Goal: Task Accomplishment & Management: Manage account settings

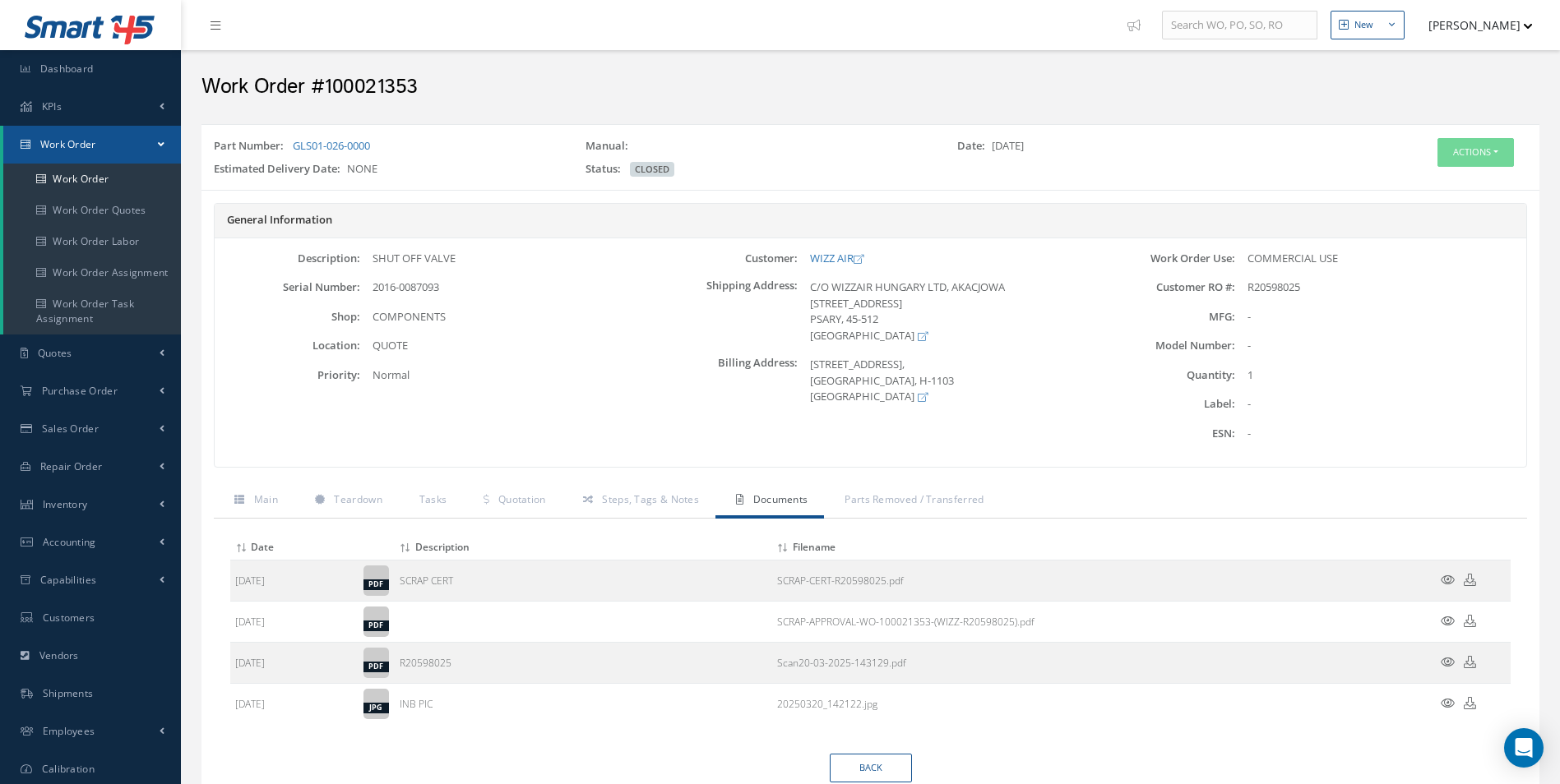
scroll to position [64, 0]
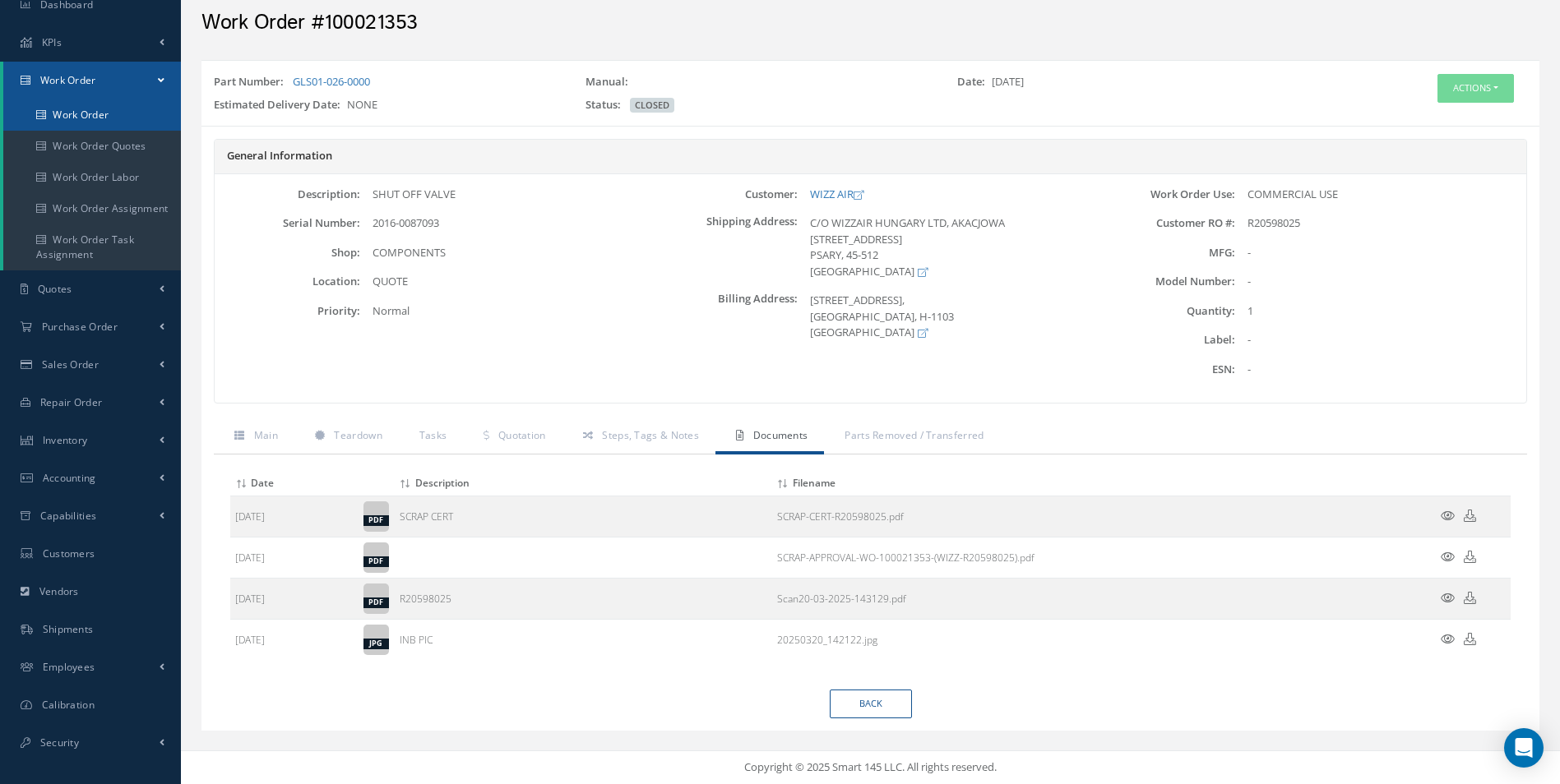
click at [115, 118] on link "Work Order" at bounding box center [92, 115] width 178 height 31
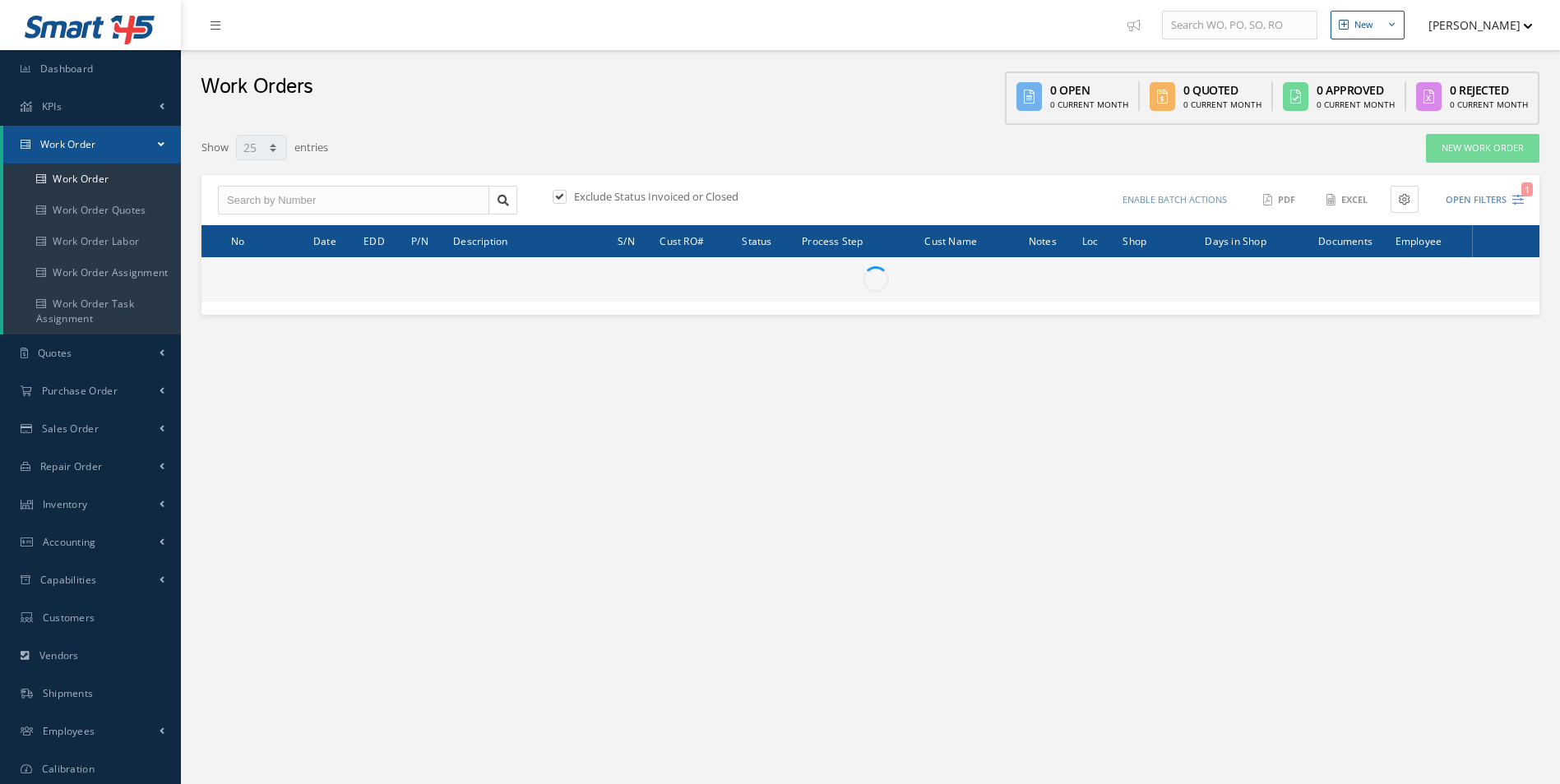
select select "25"
click at [289, 204] on input "text" at bounding box center [354, 201] width 271 height 30
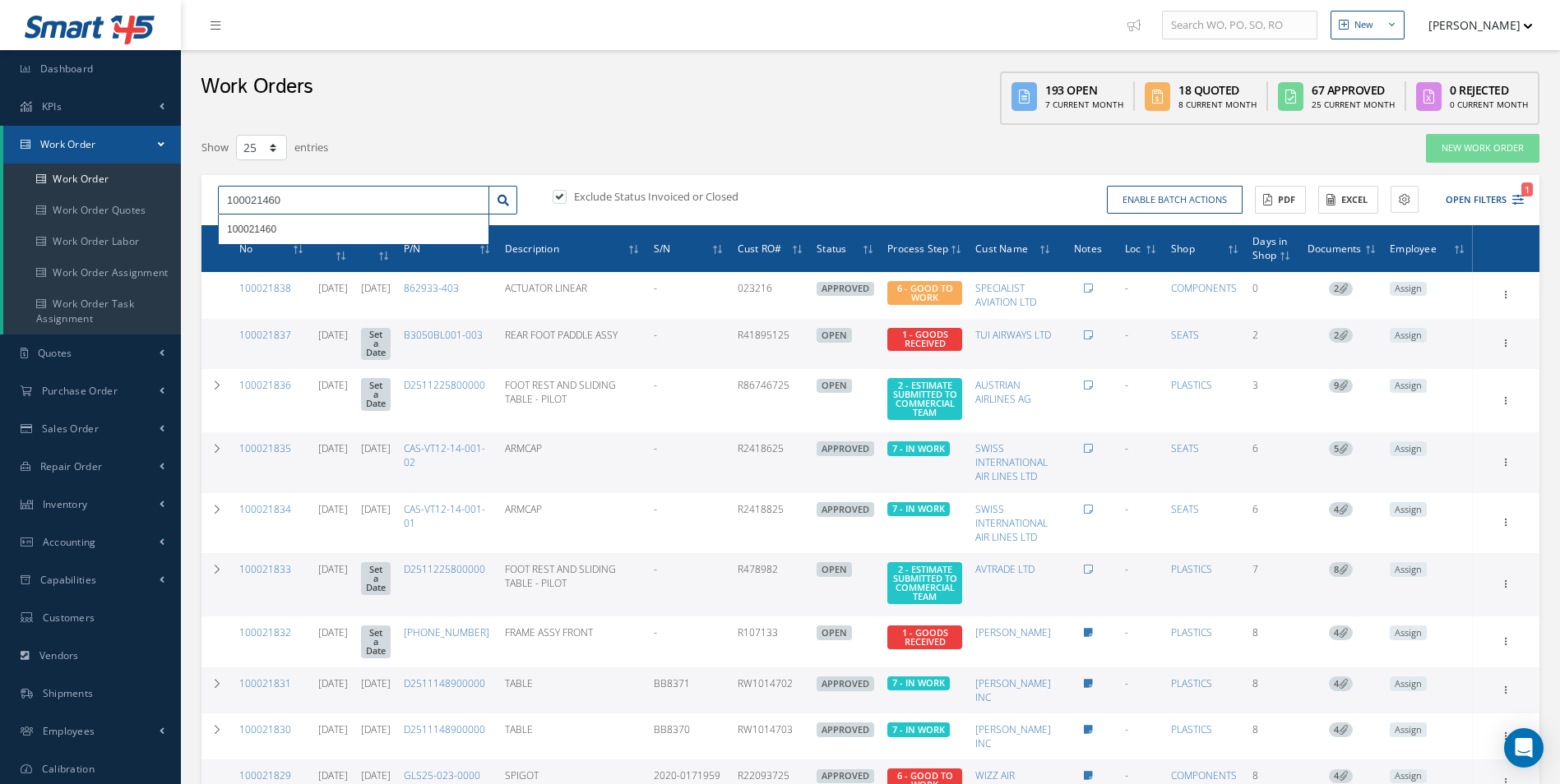
type input "100021460"
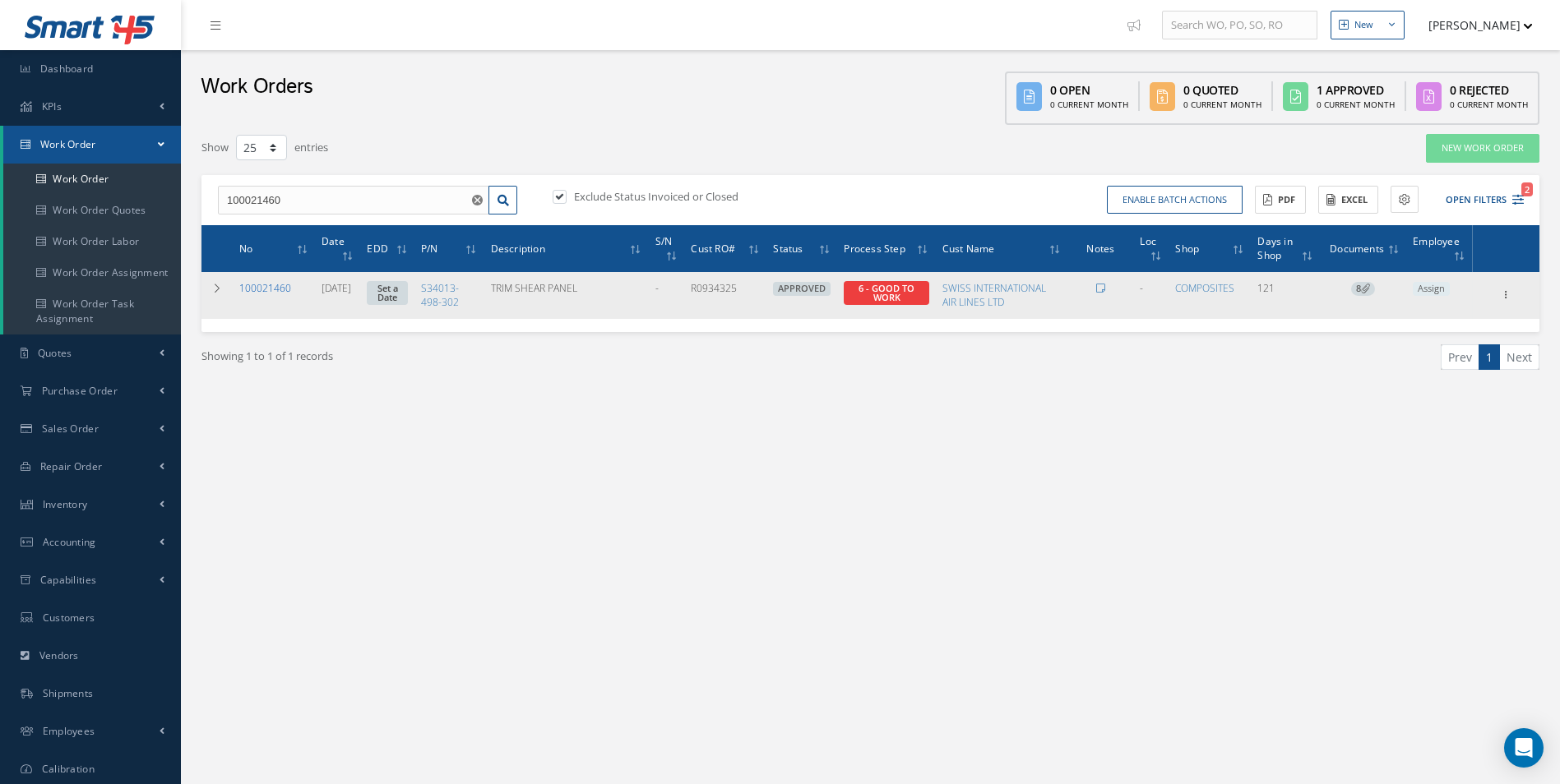
click at [263, 289] on link "100021460" at bounding box center [265, 287] width 52 height 14
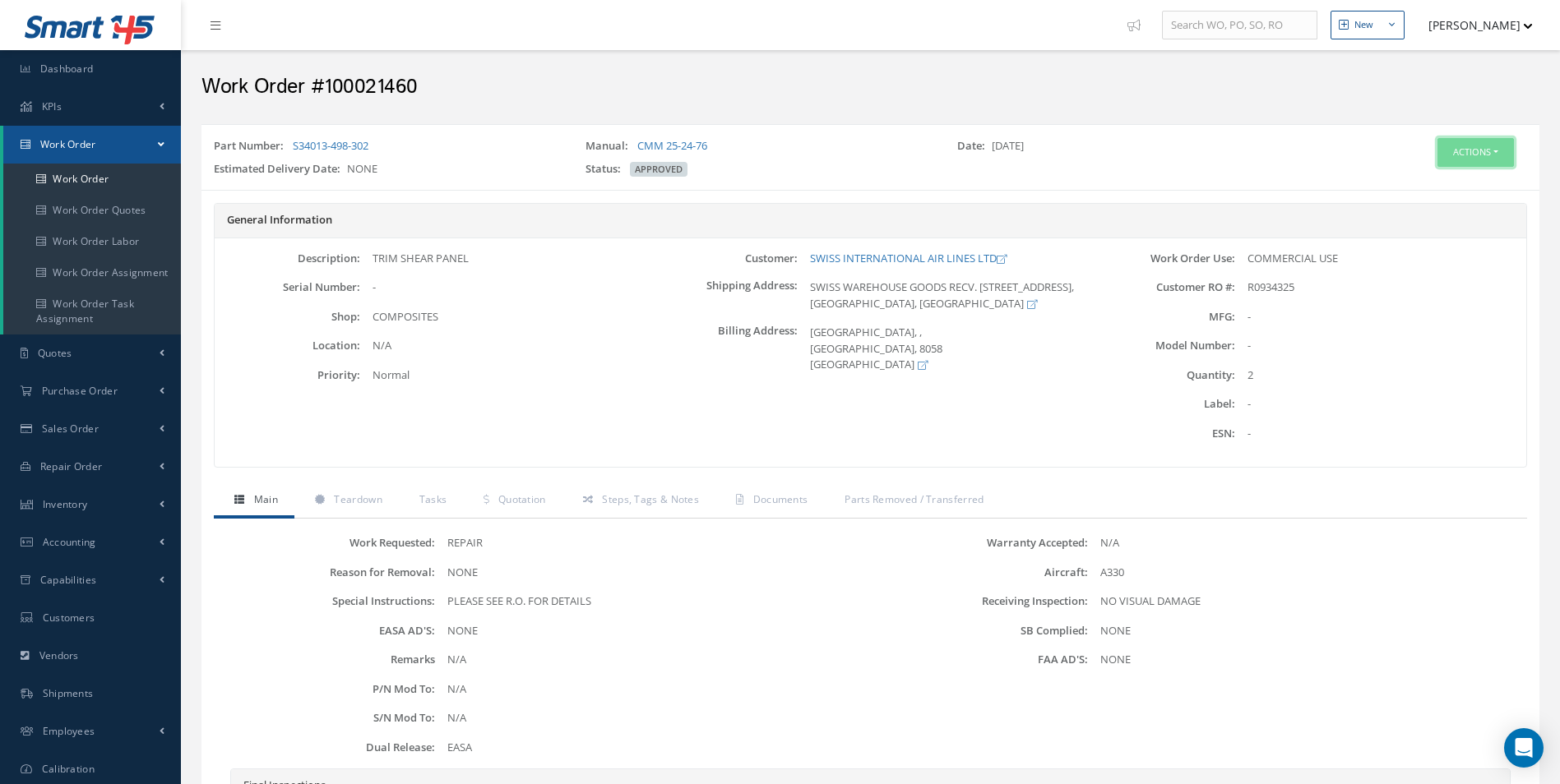
click at [1469, 160] on button "Actions" at bounding box center [1475, 152] width 77 height 29
click at [1435, 191] on link "Edit" at bounding box center [1450, 183] width 131 height 22
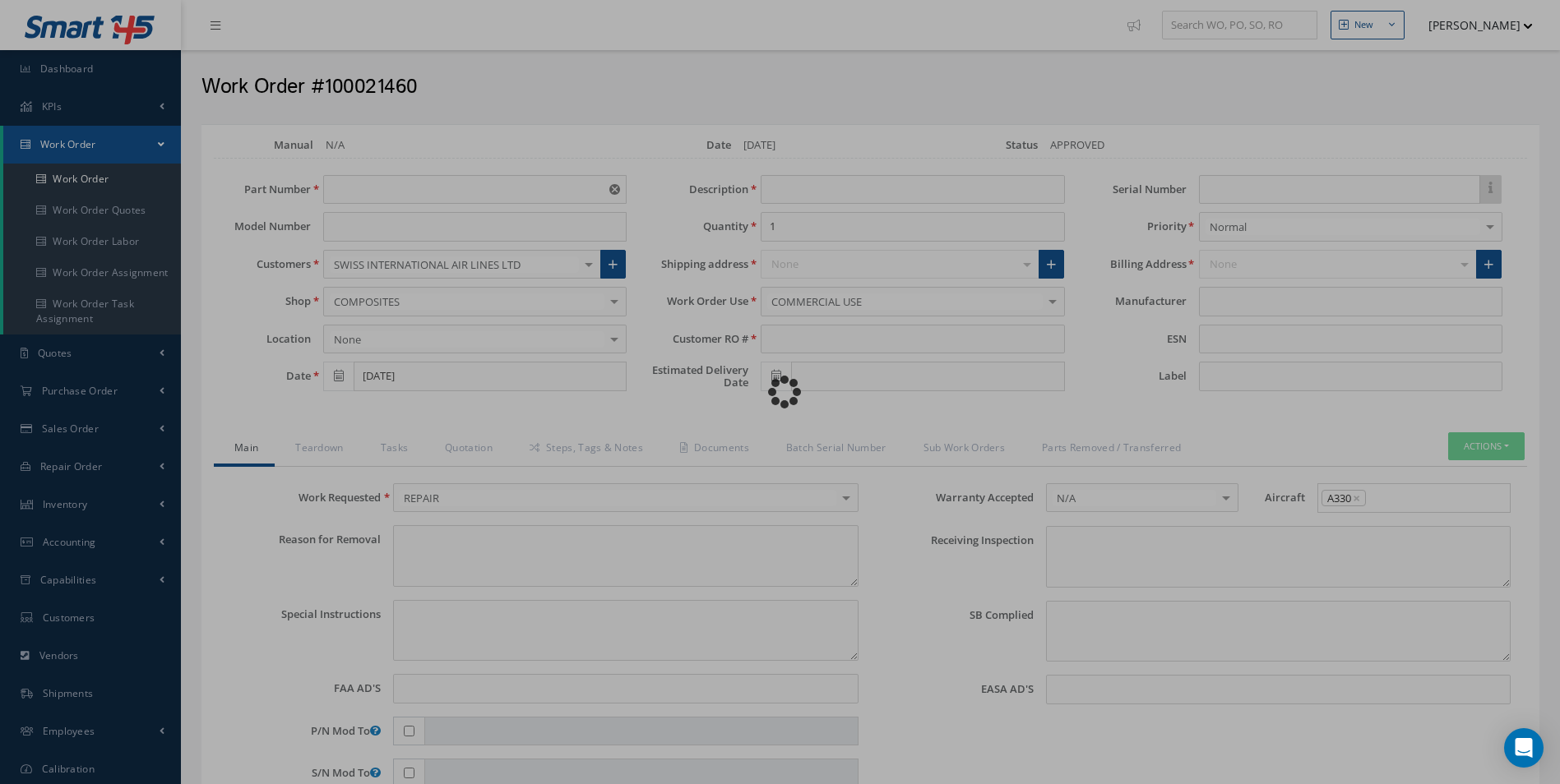
type input "S34013-498-302"
type input "04/15/2025"
type input "TRIM SHEAR PANEL"
type input "2"
type input "R0934325"
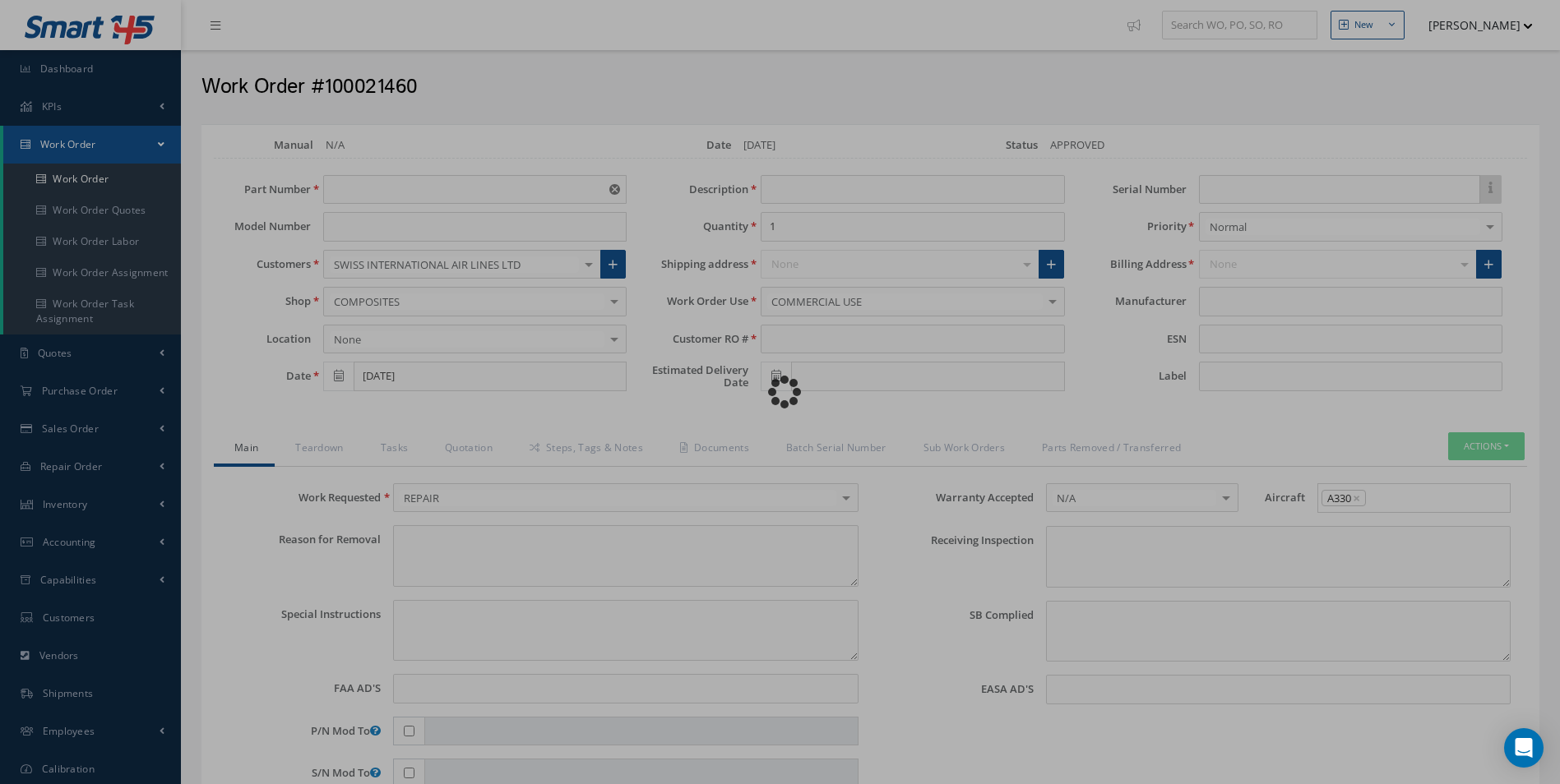
type textarea "NONE"
type textarea "PLEASE SEE R.O. FOR DETAILS"
type input "NONE"
type textarea "NO VISUAL DAMAGE"
type textarea "NONE"
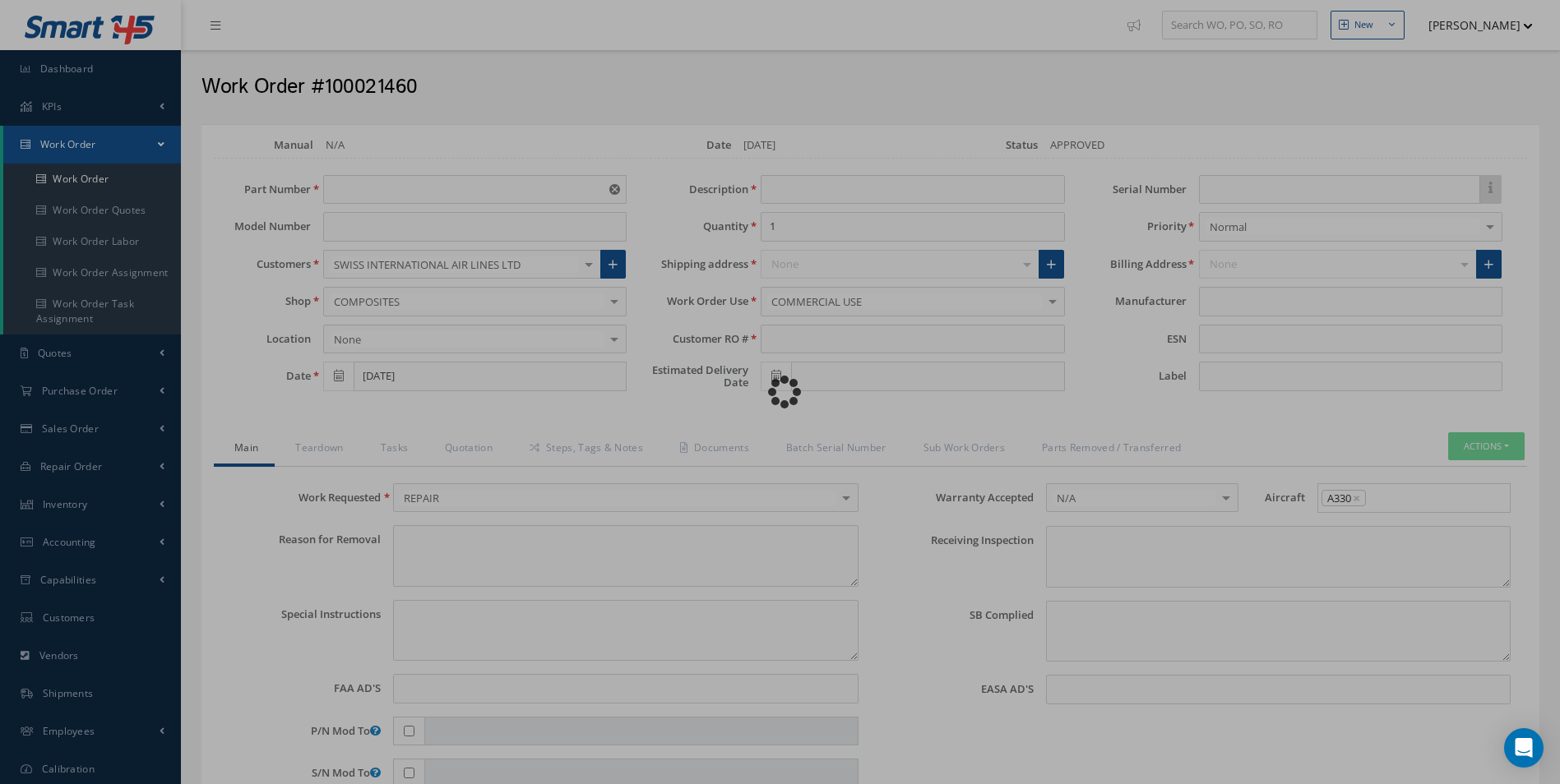
type input "NONE"
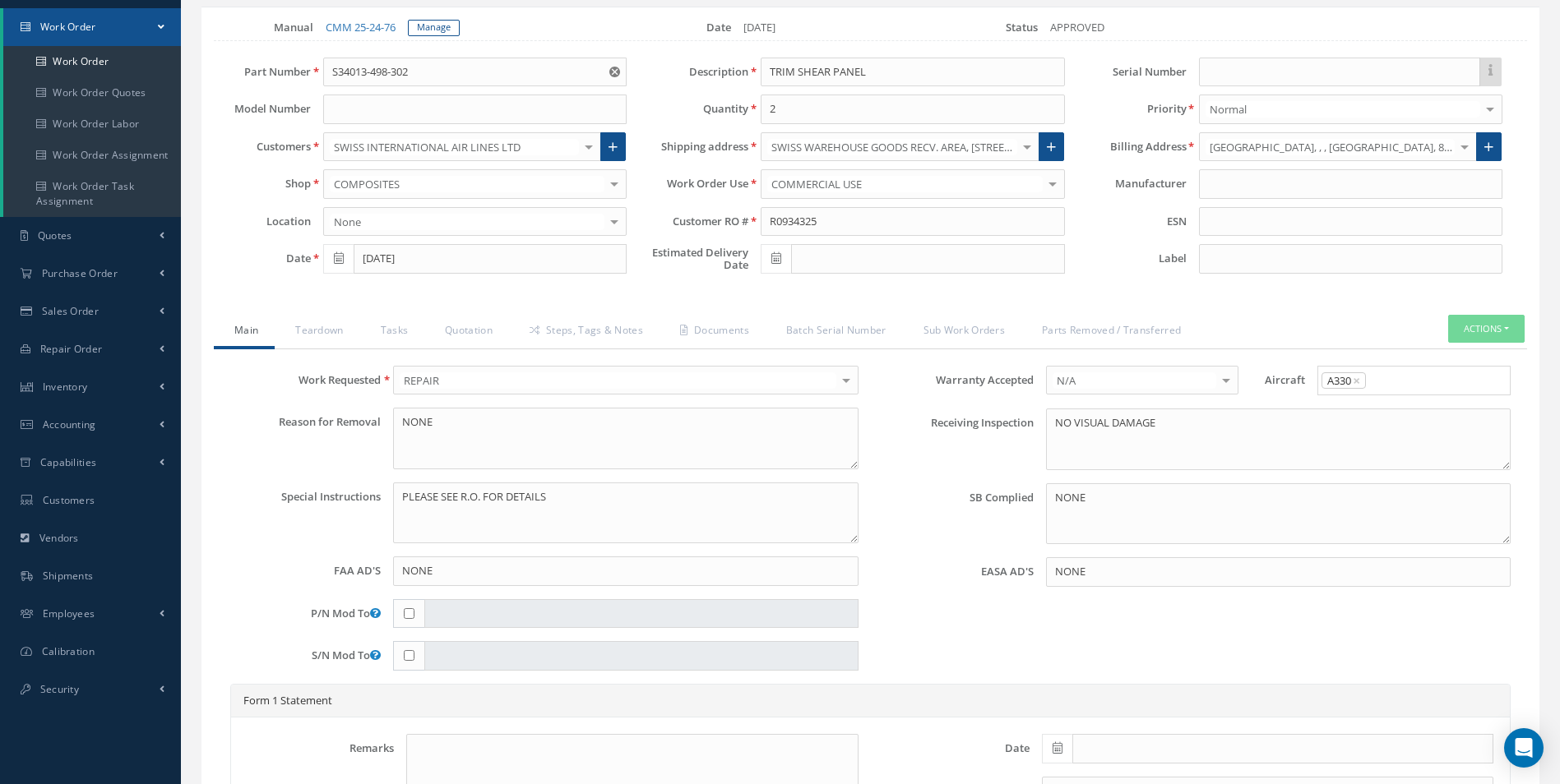
scroll to position [82, 0]
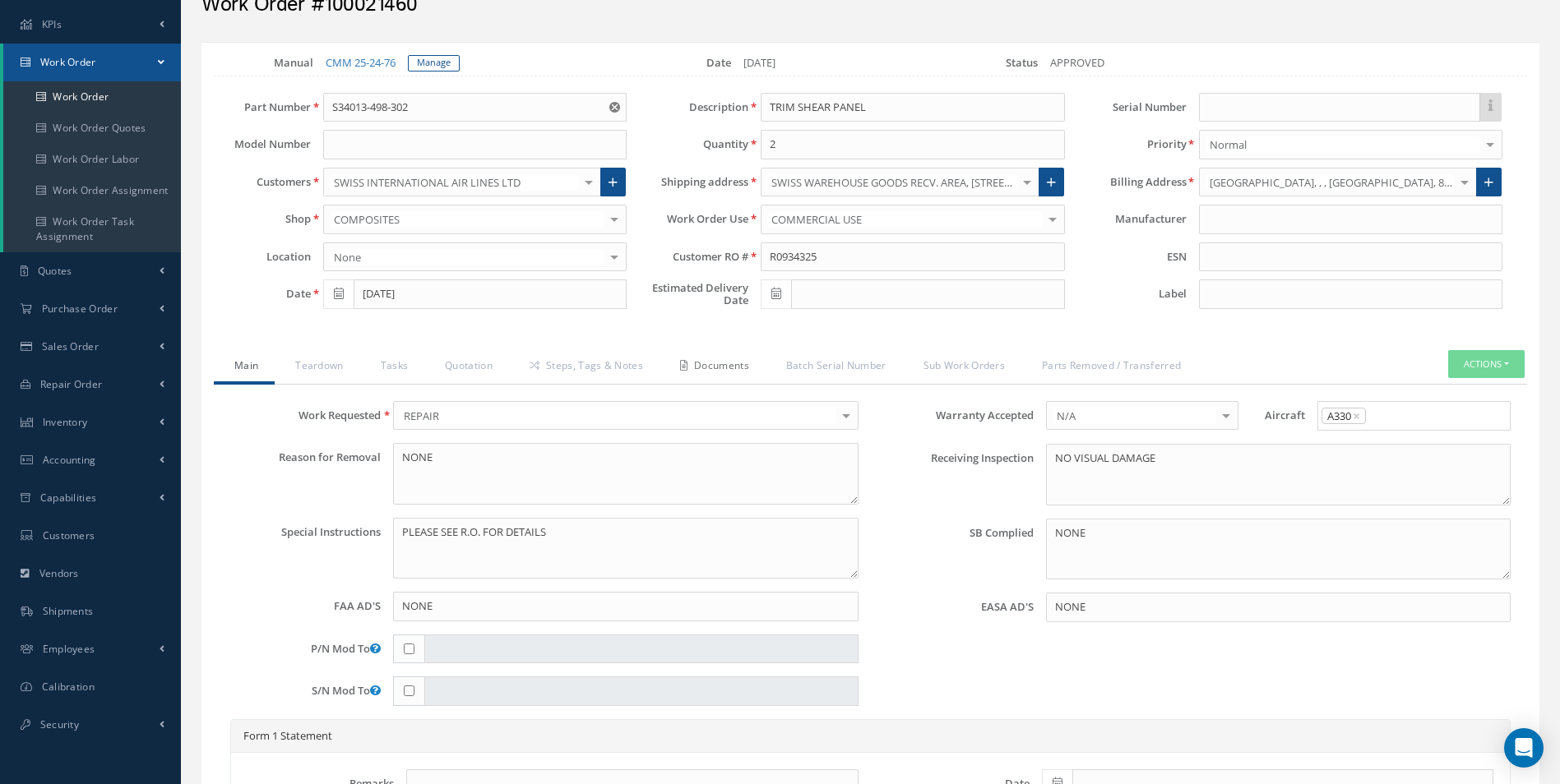
click at [726, 365] on link "Documents" at bounding box center [712, 368] width 106 height 35
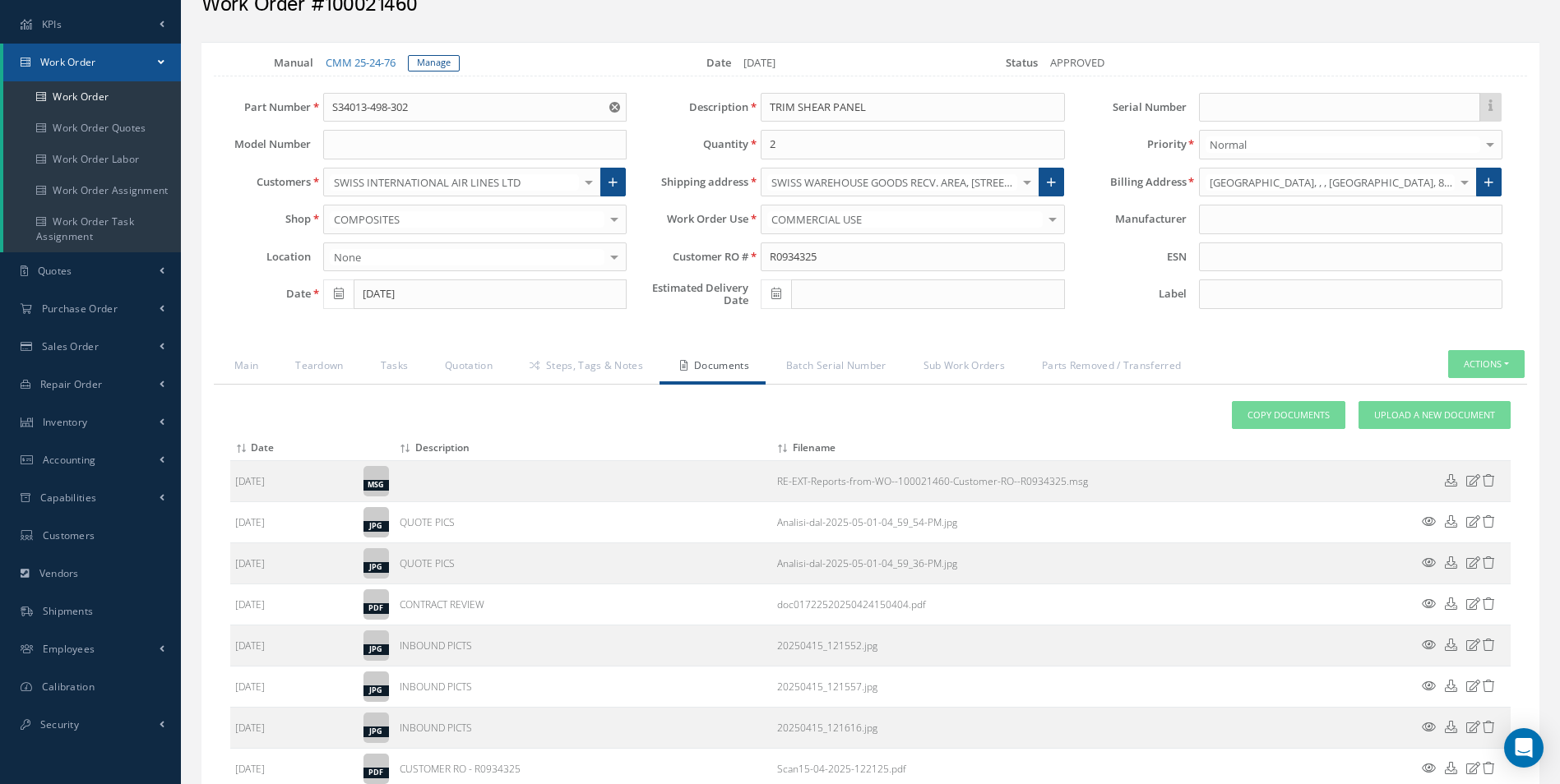
scroll to position [0, 0]
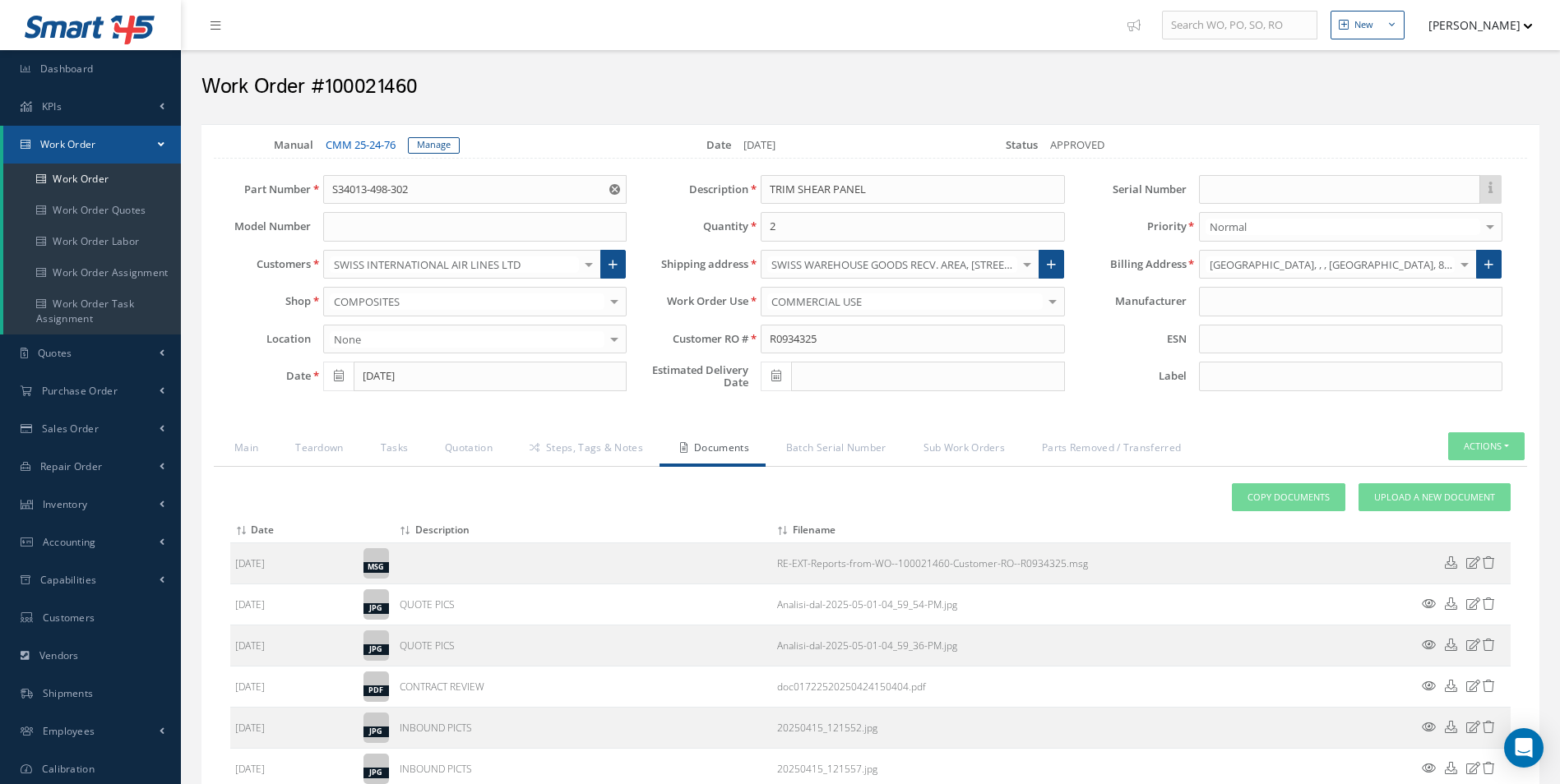
click at [371, 140] on link "CMM 25-24-76" at bounding box center [360, 145] width 70 height 15
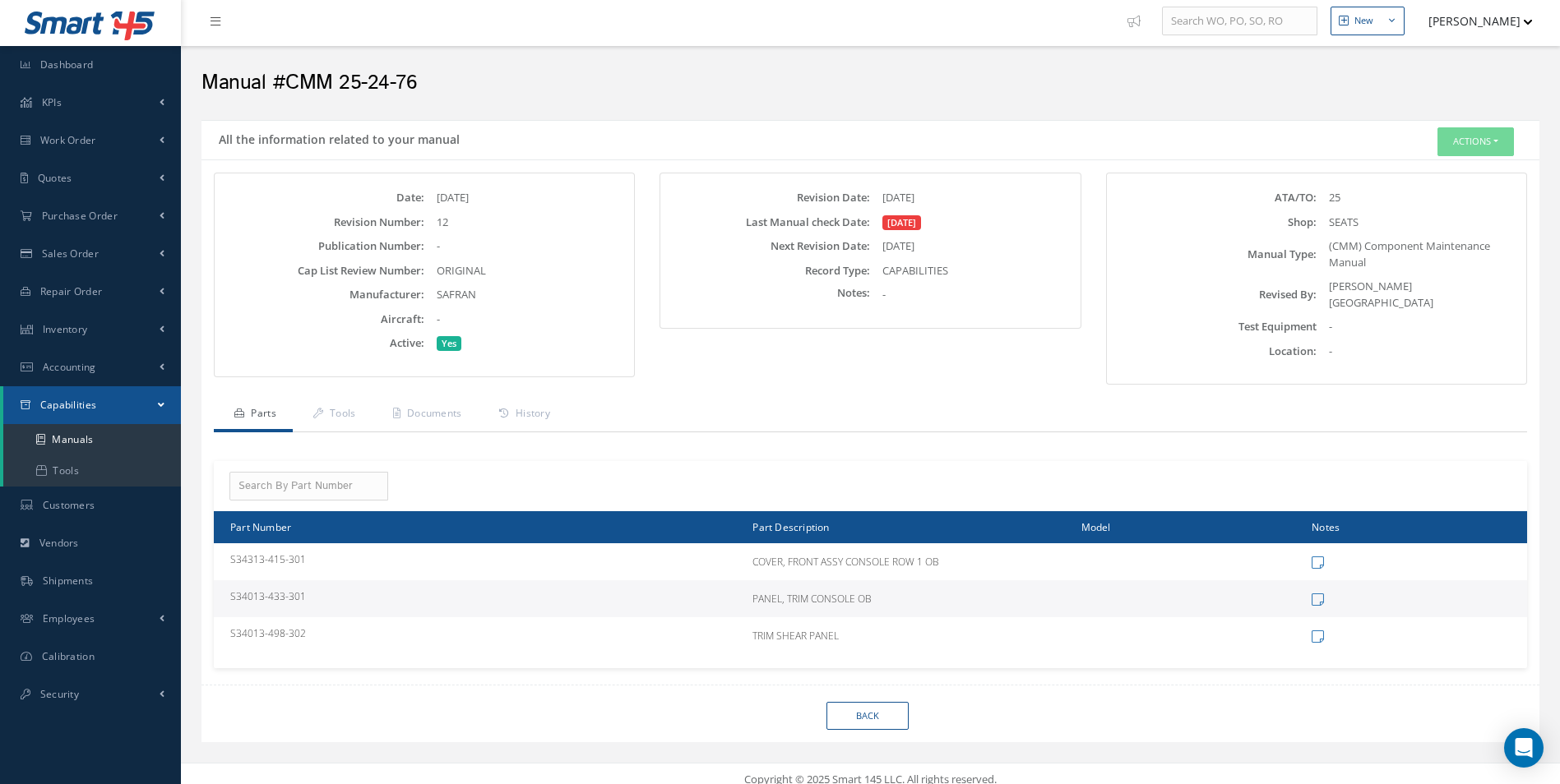
scroll to position [8, 0]
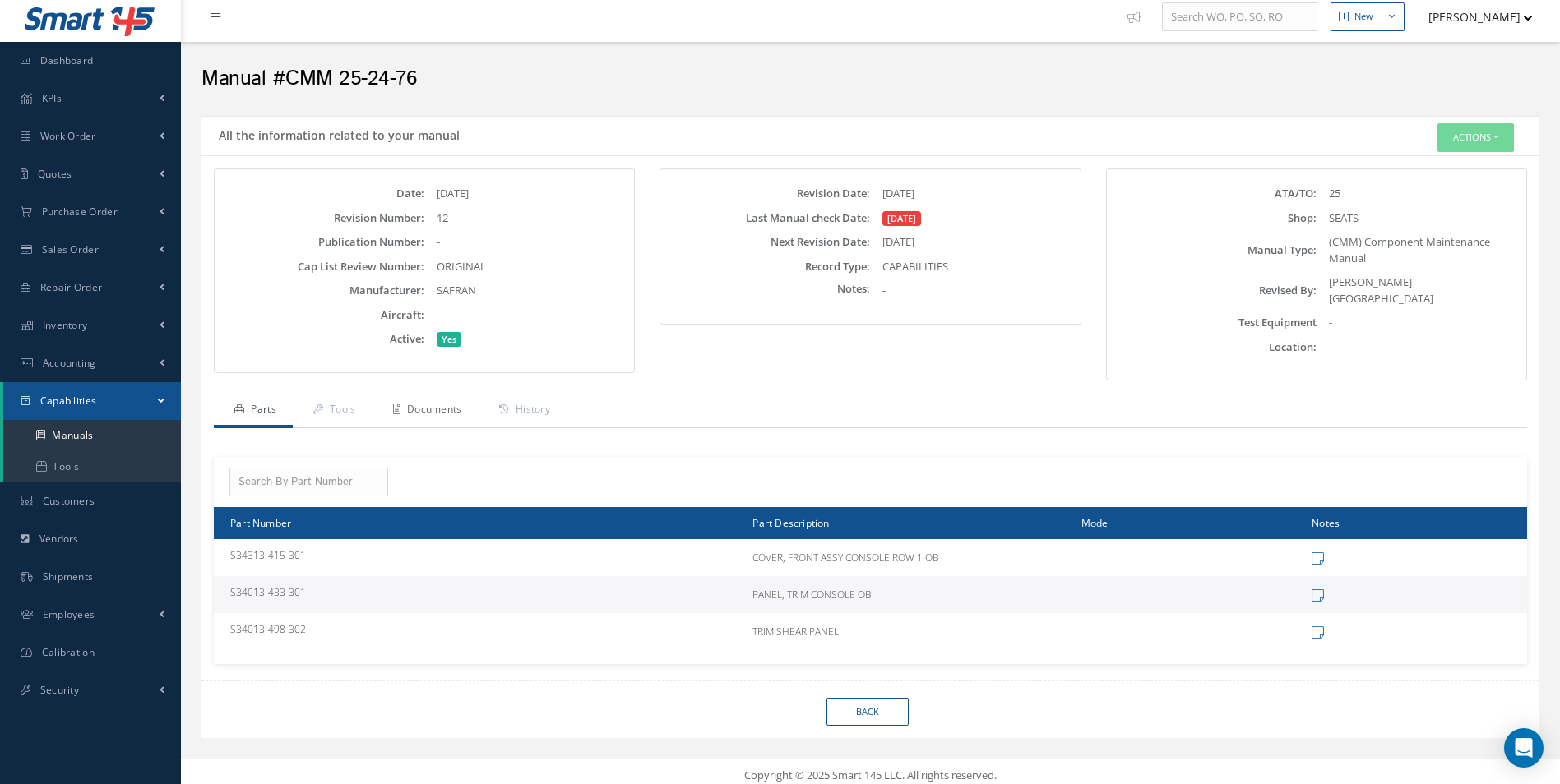
click at [458, 406] on link "Documents" at bounding box center [426, 411] width 106 height 35
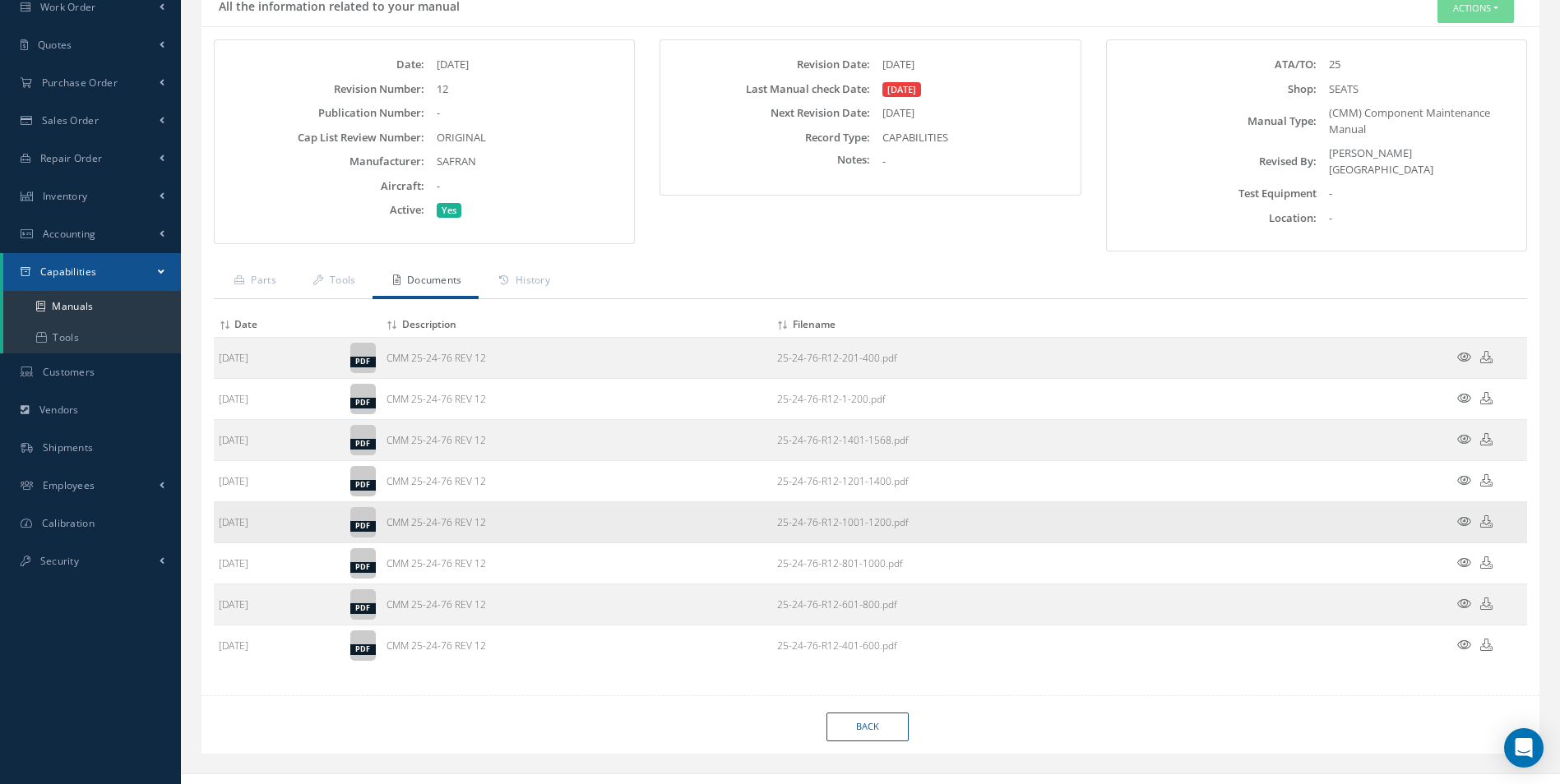
scroll to position [152, 0]
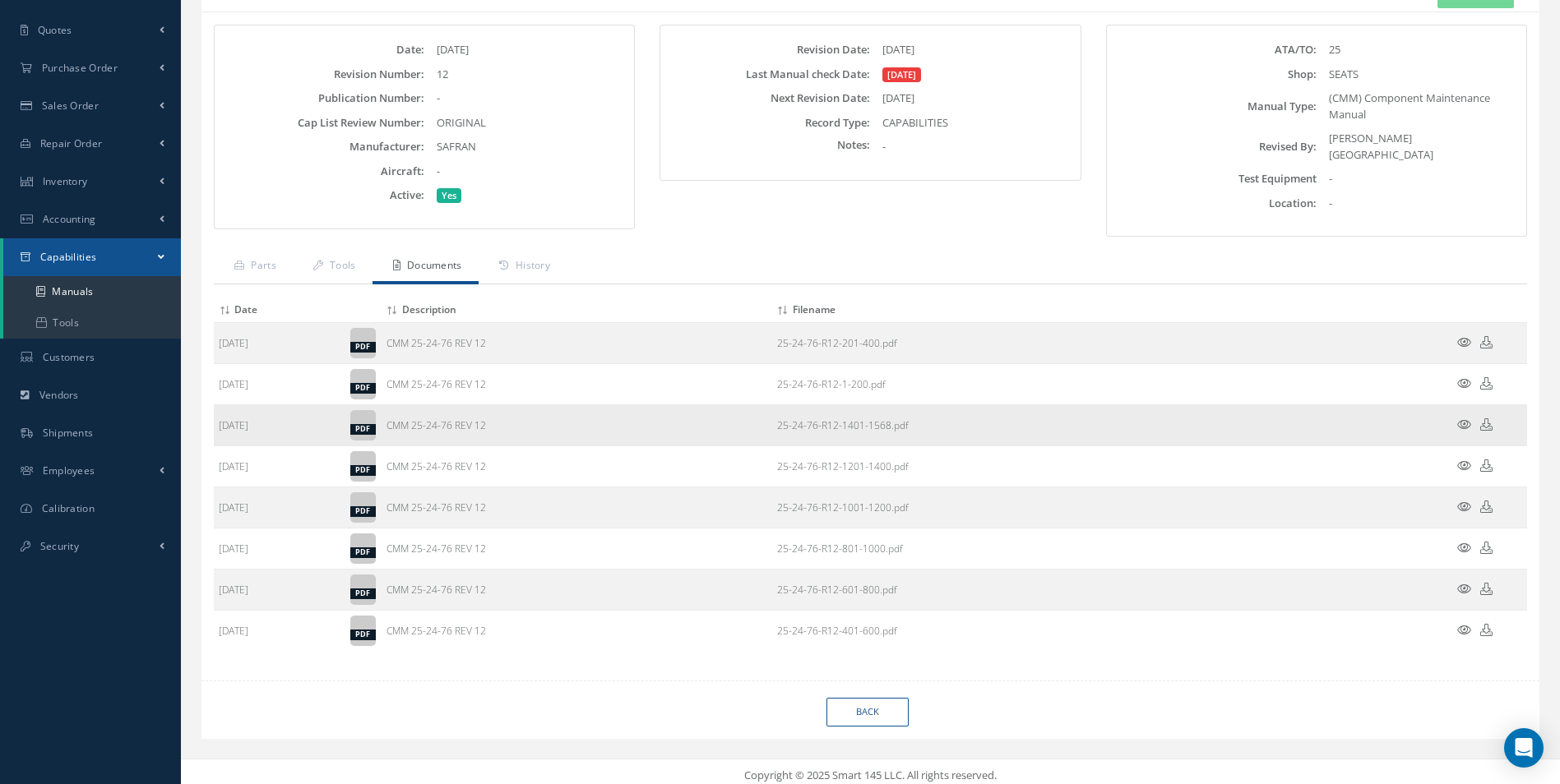
click at [1486, 418] on icon at bounding box center [1486, 424] width 12 height 12
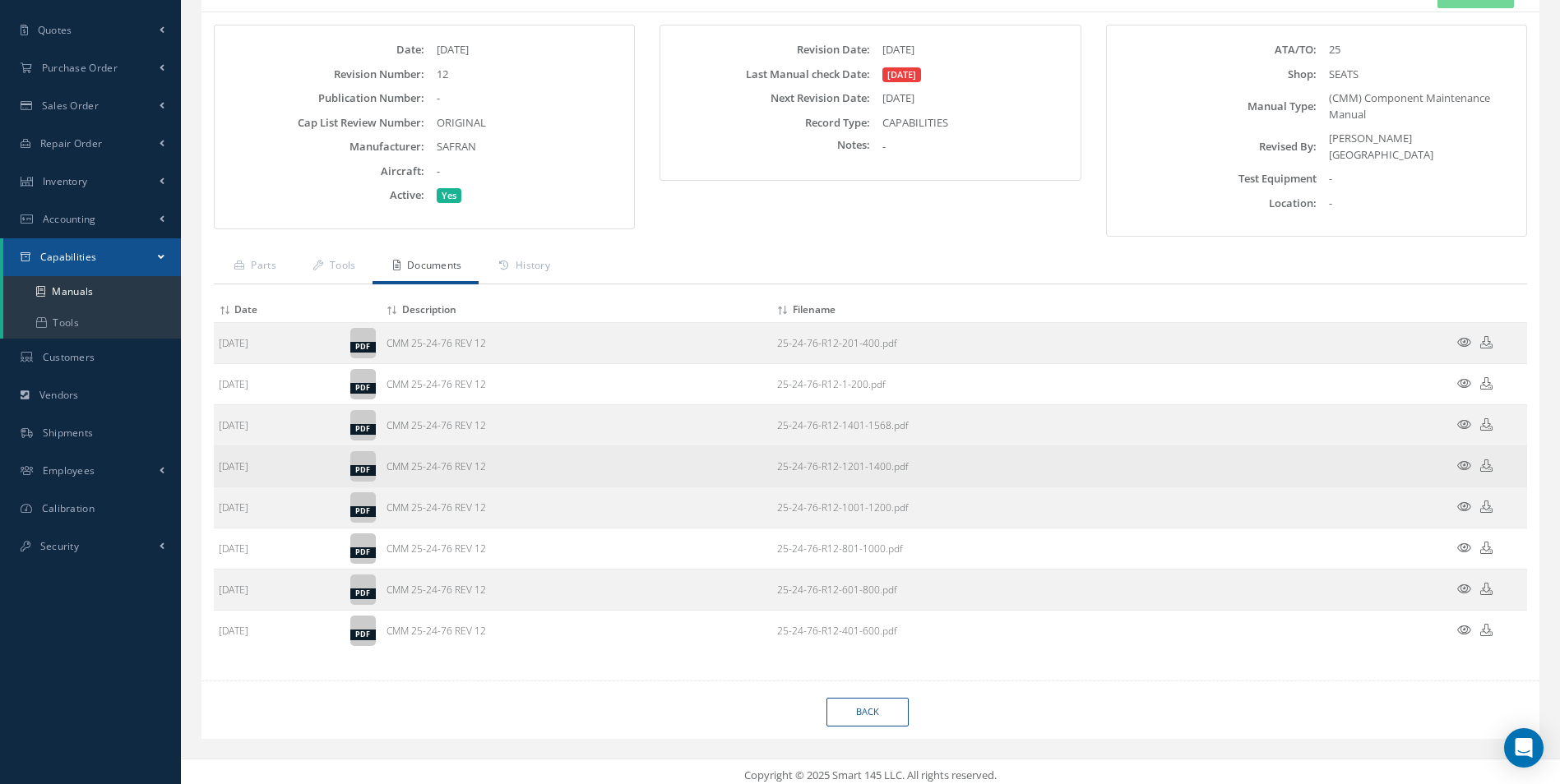
click at [1484, 459] on icon at bounding box center [1486, 465] width 12 height 12
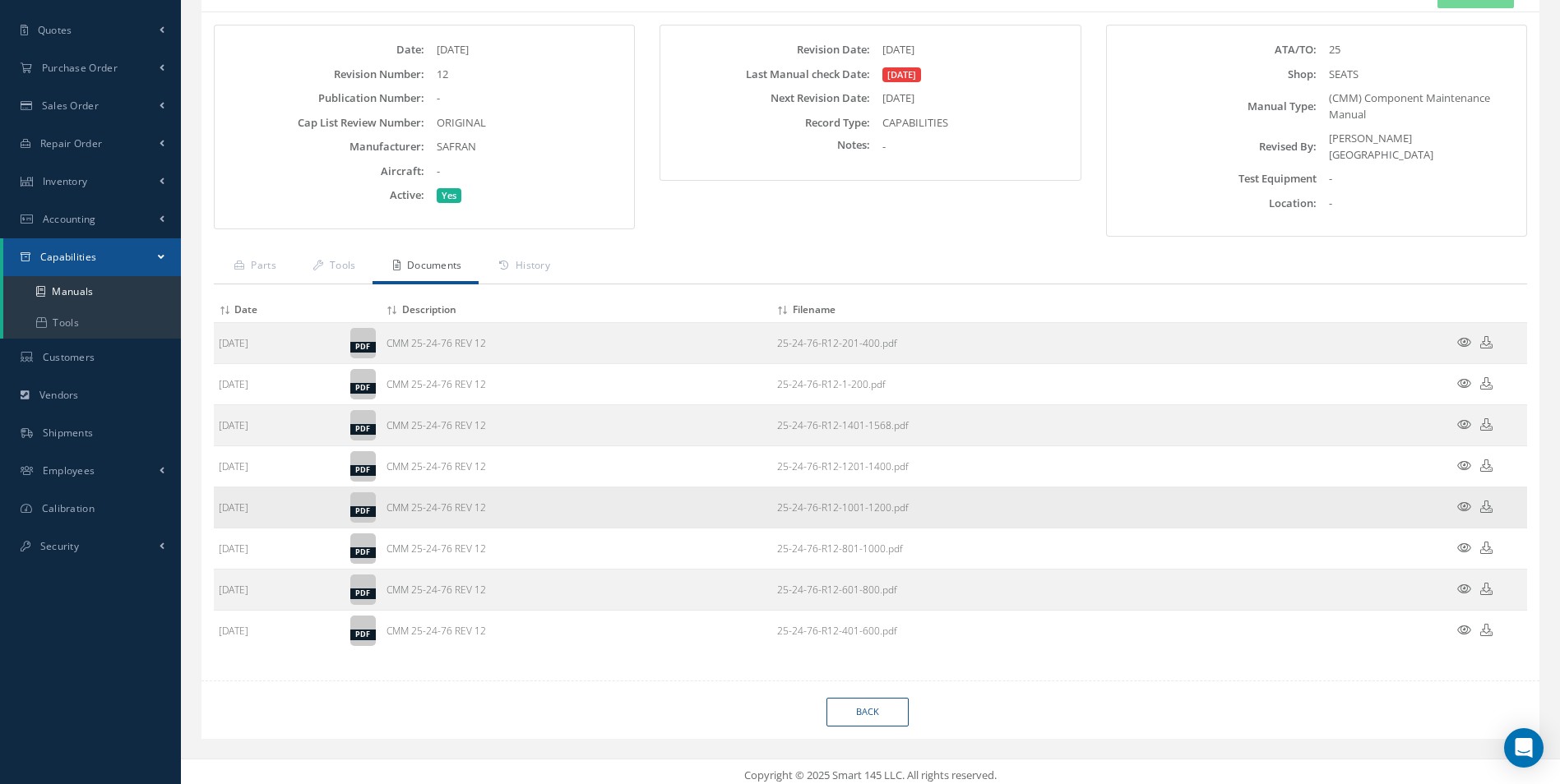
click at [1487, 501] on icon at bounding box center [1486, 506] width 12 height 12
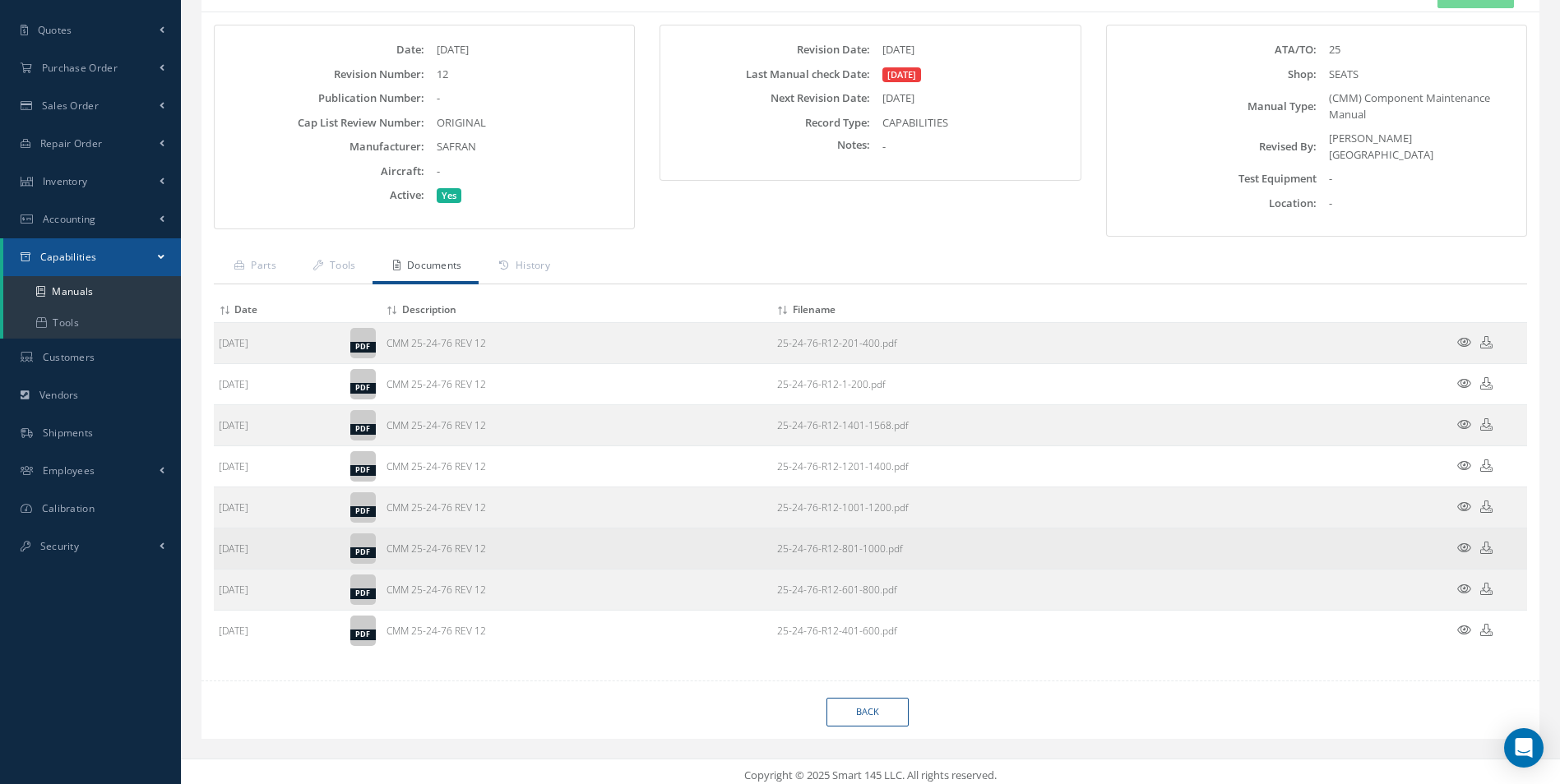
click at [1488, 544] on icon at bounding box center [1486, 548] width 12 height 12
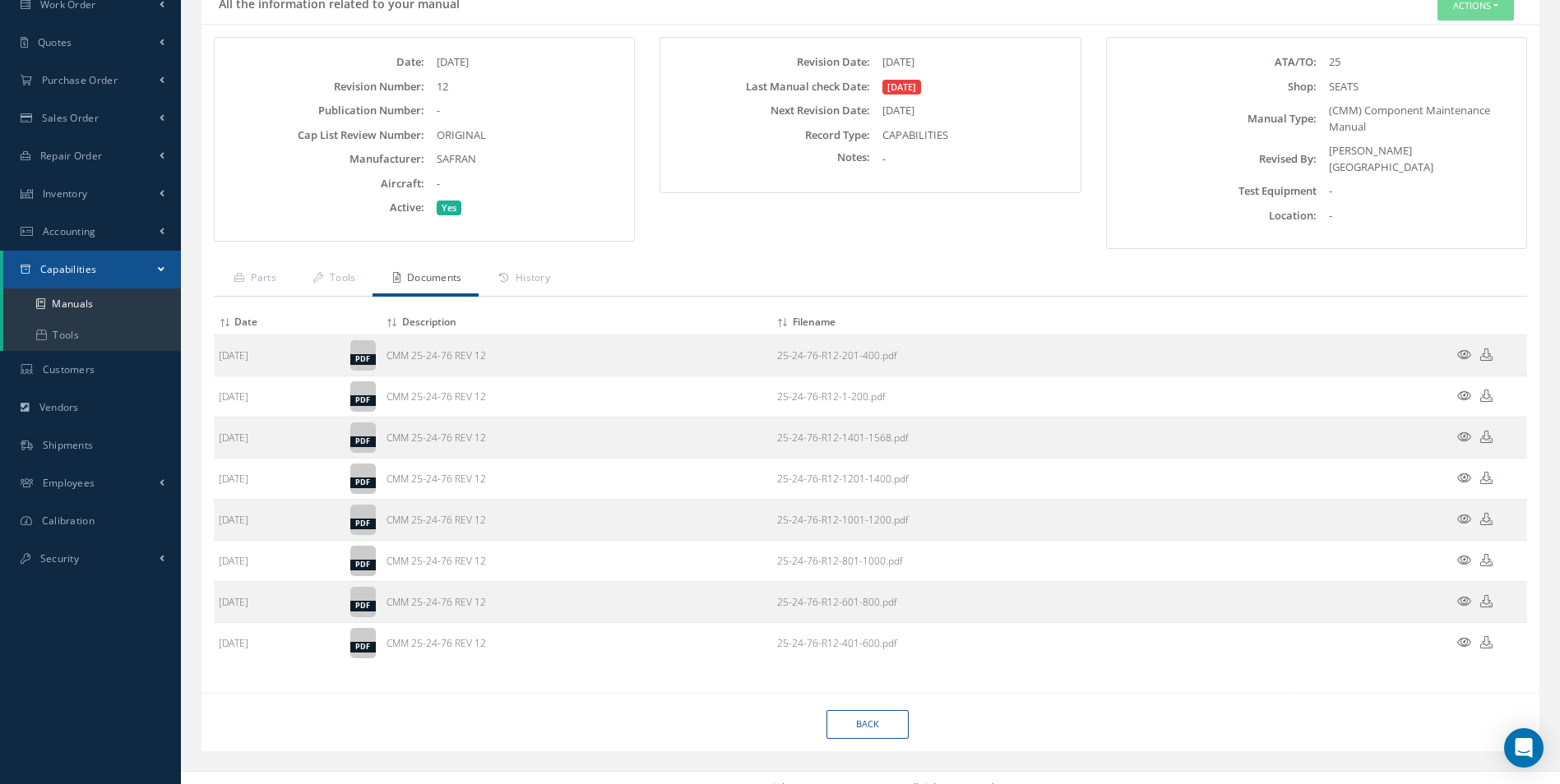
scroll to position [0, 0]
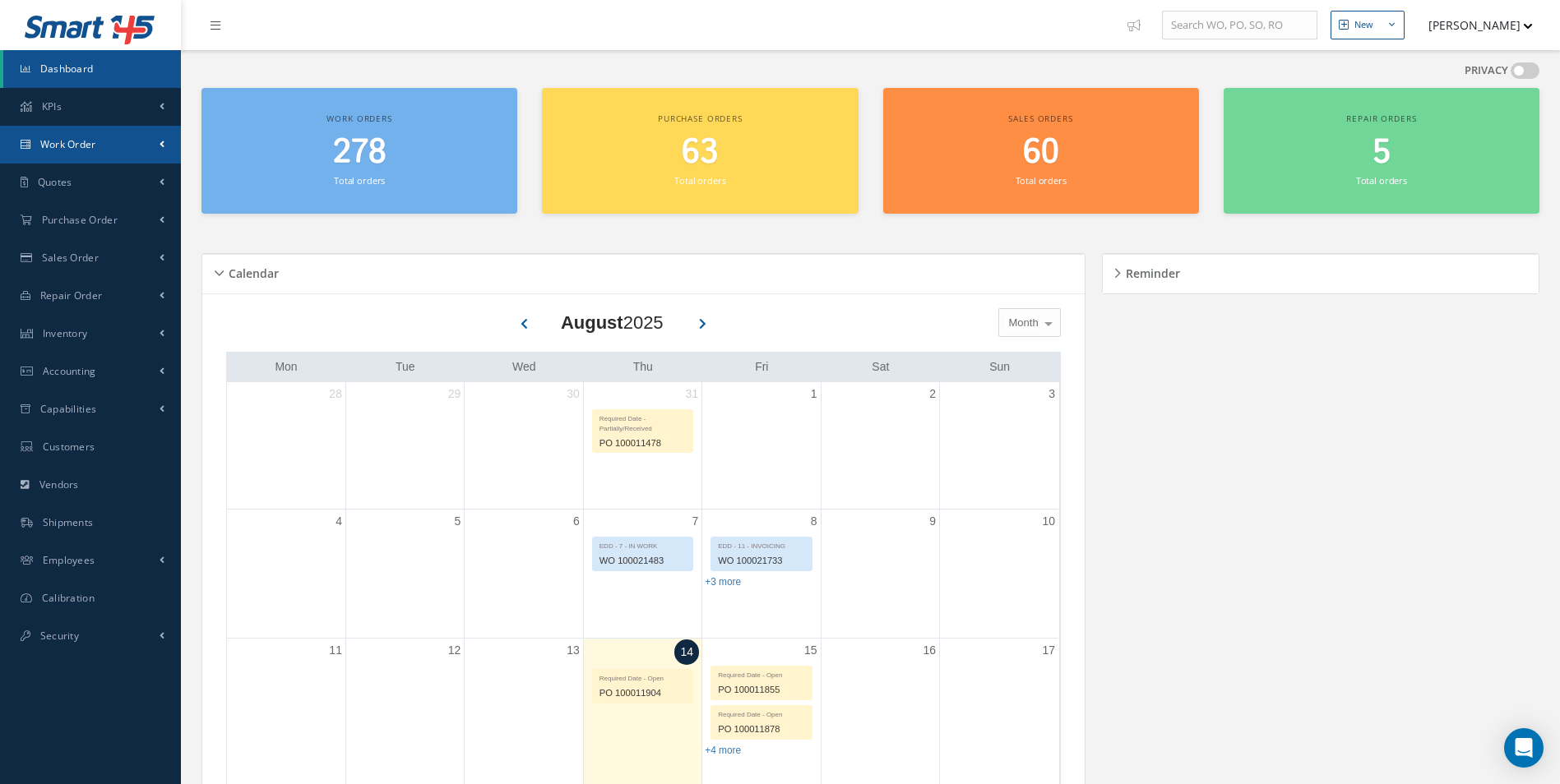
click at [69, 143] on span "Work Order" at bounding box center [69, 144] width 56 height 14
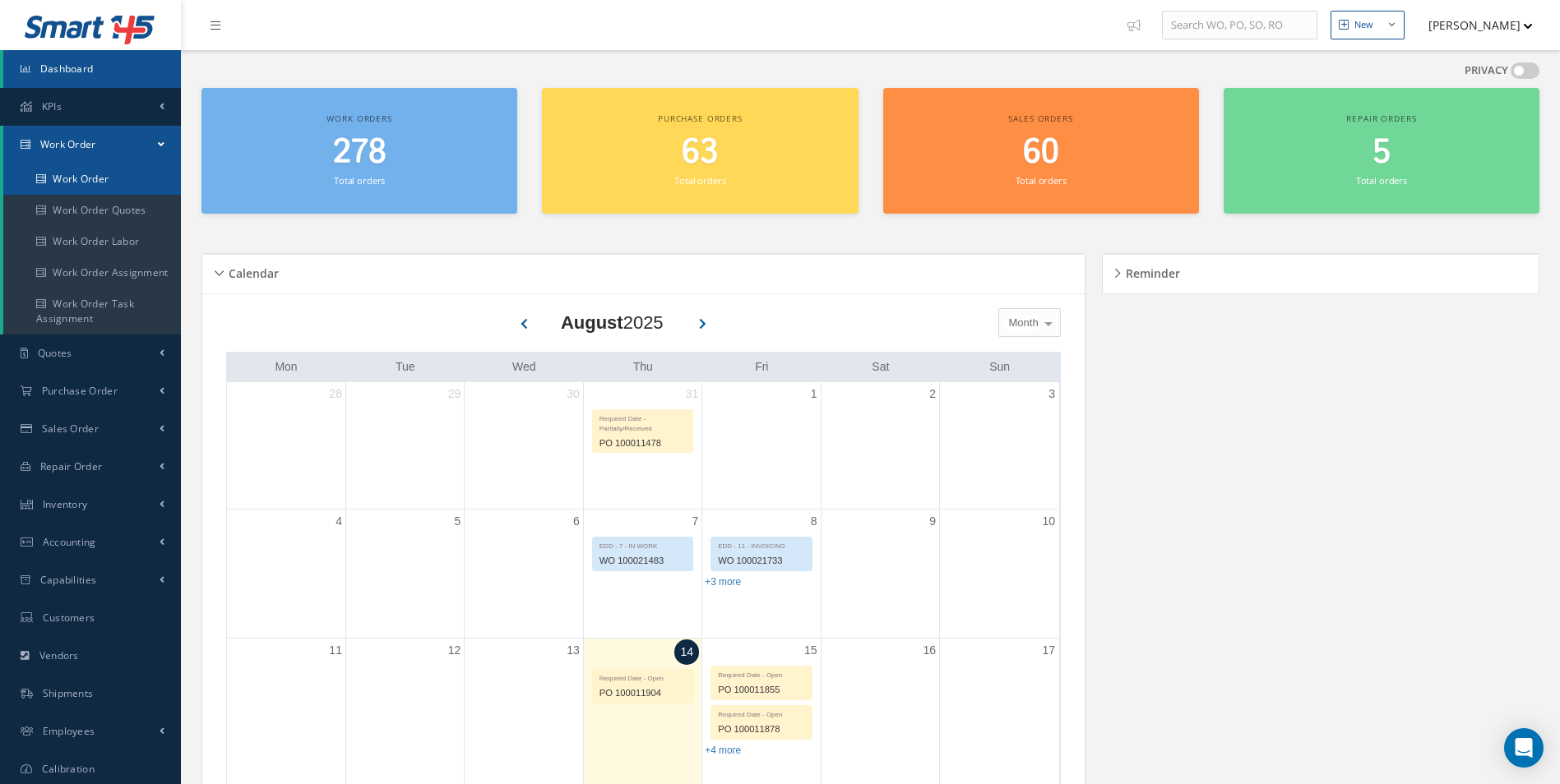
click at [69, 169] on link "Work Order" at bounding box center [92, 179] width 178 height 31
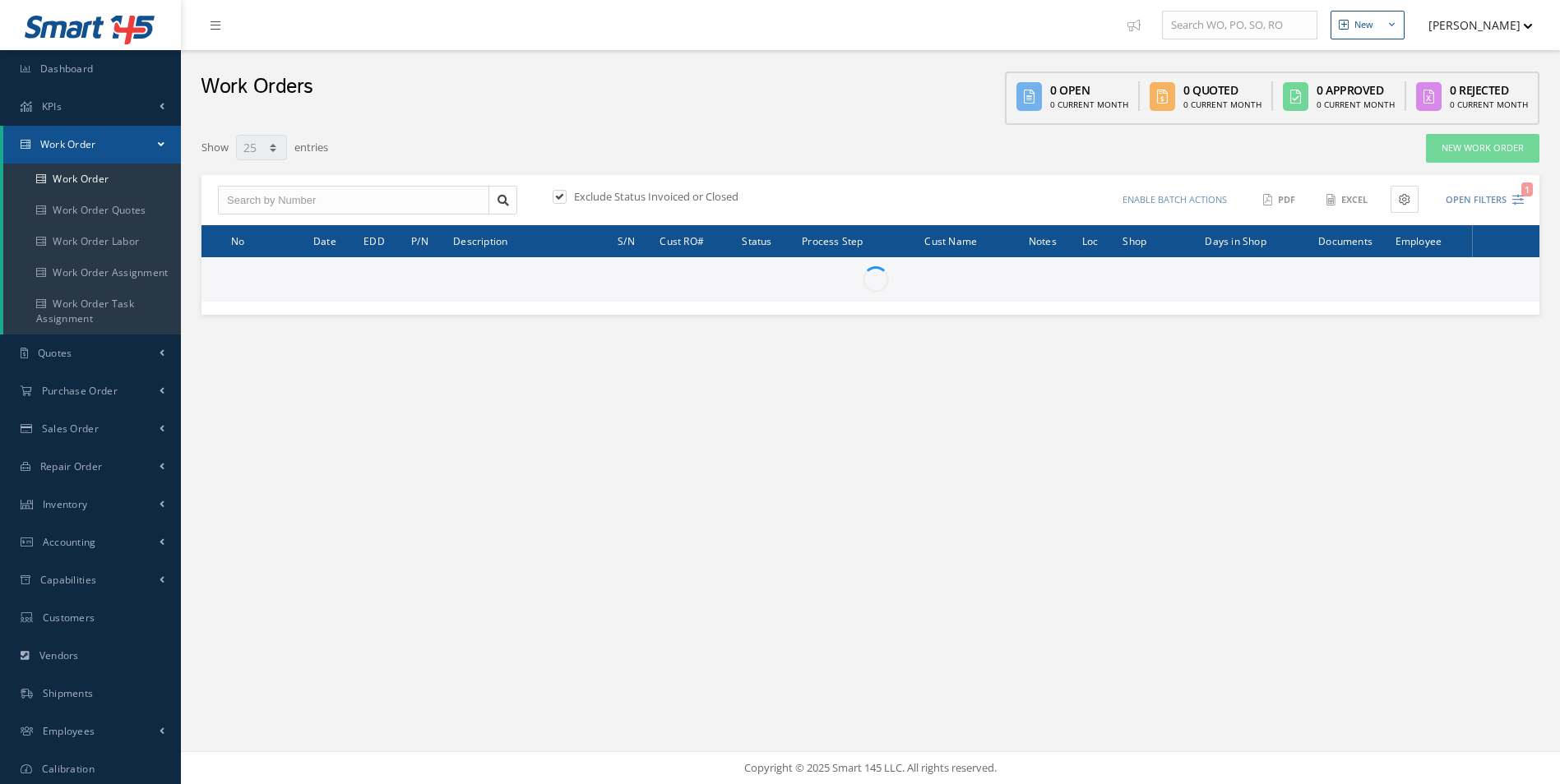
select select "25"
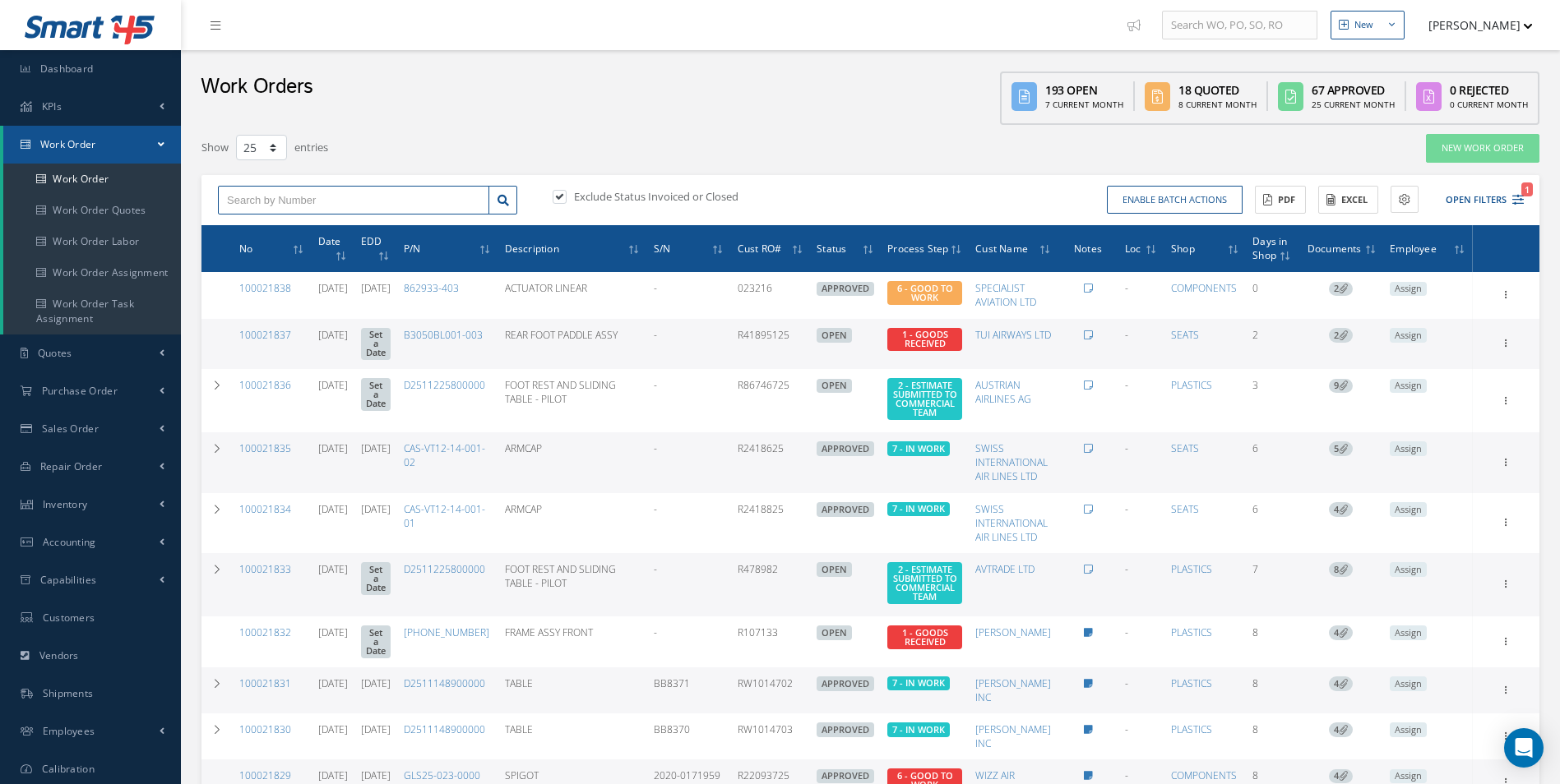
click at [271, 200] on input "text" at bounding box center [354, 201] width 271 height 30
type input "100021460"
click at [283, 224] on div "100021460" at bounding box center [354, 230] width 253 height 17
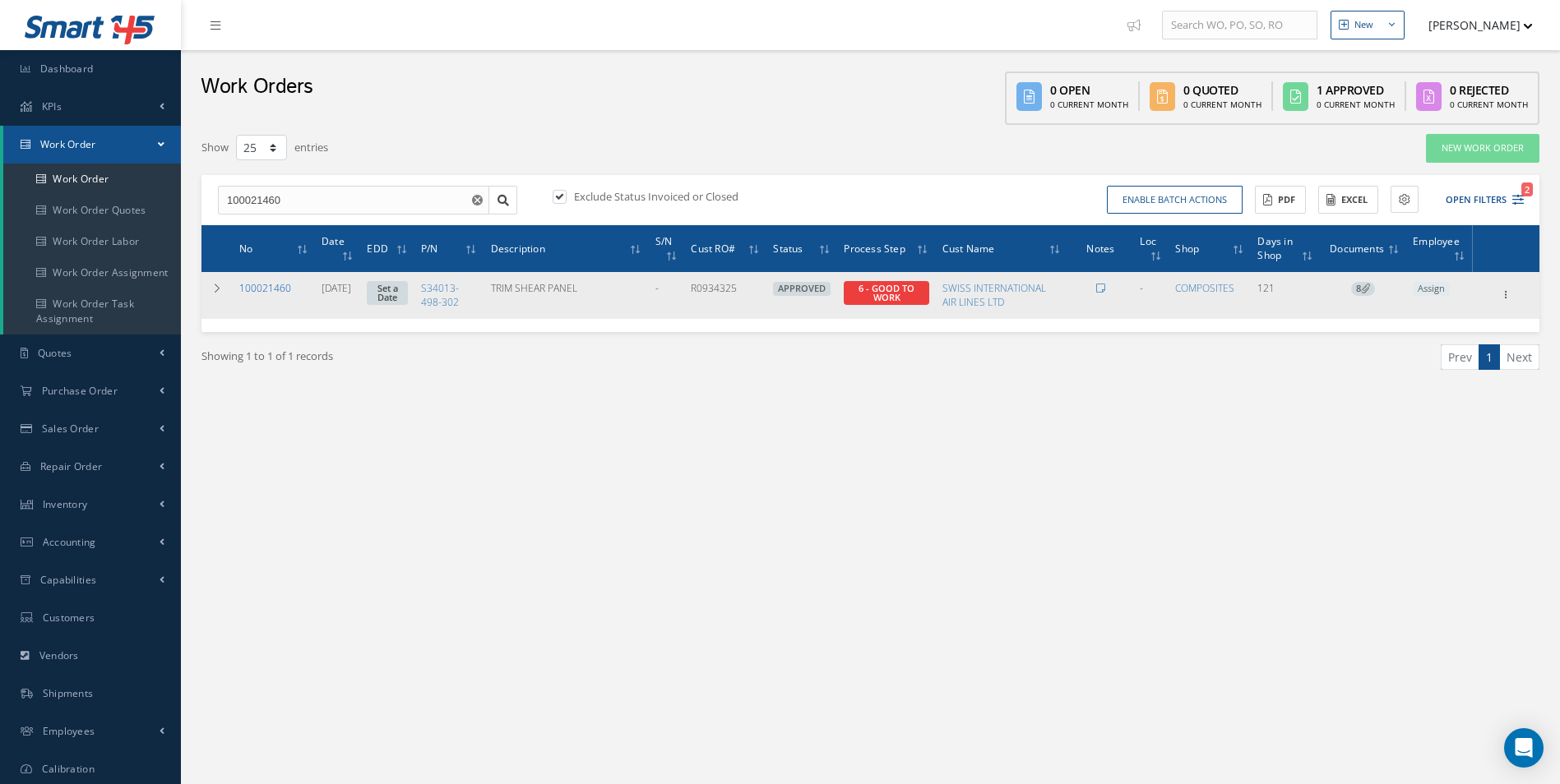
click at [269, 285] on link "100021460" at bounding box center [265, 287] width 52 height 14
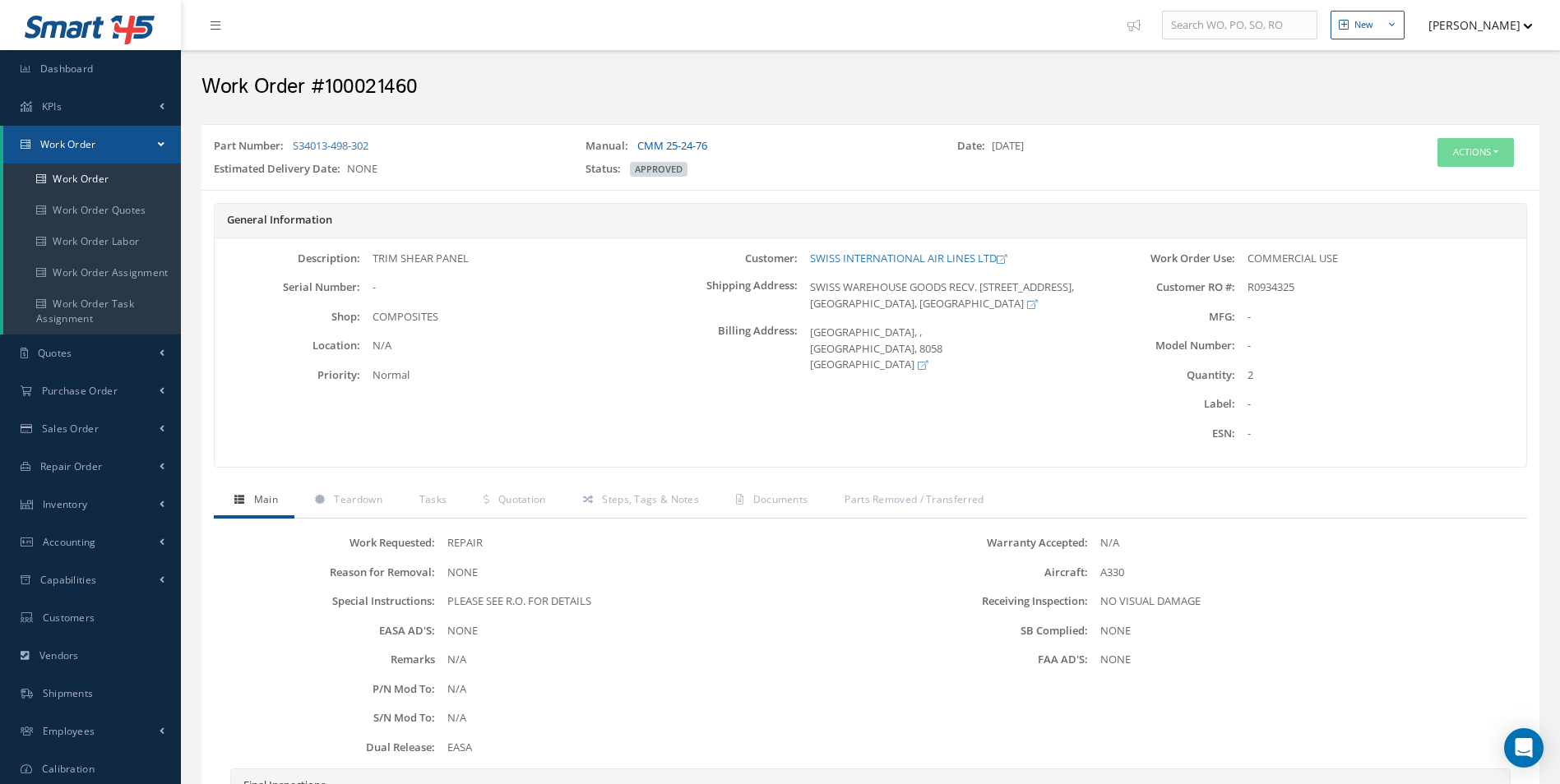
click at [663, 140] on link "CMM 25-24-76" at bounding box center [672, 145] width 70 height 15
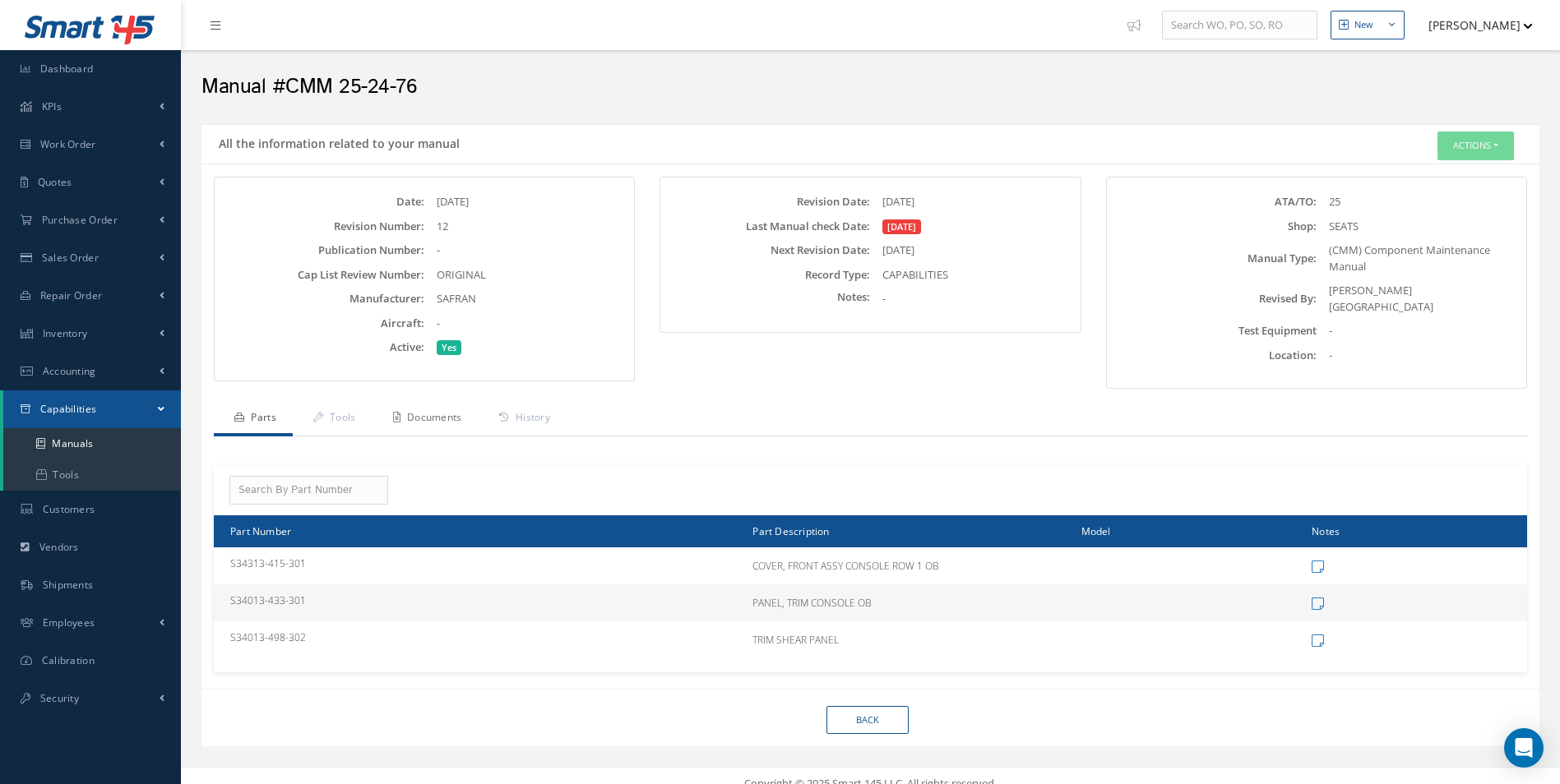
click at [426, 407] on link "Documents" at bounding box center [426, 420] width 106 height 35
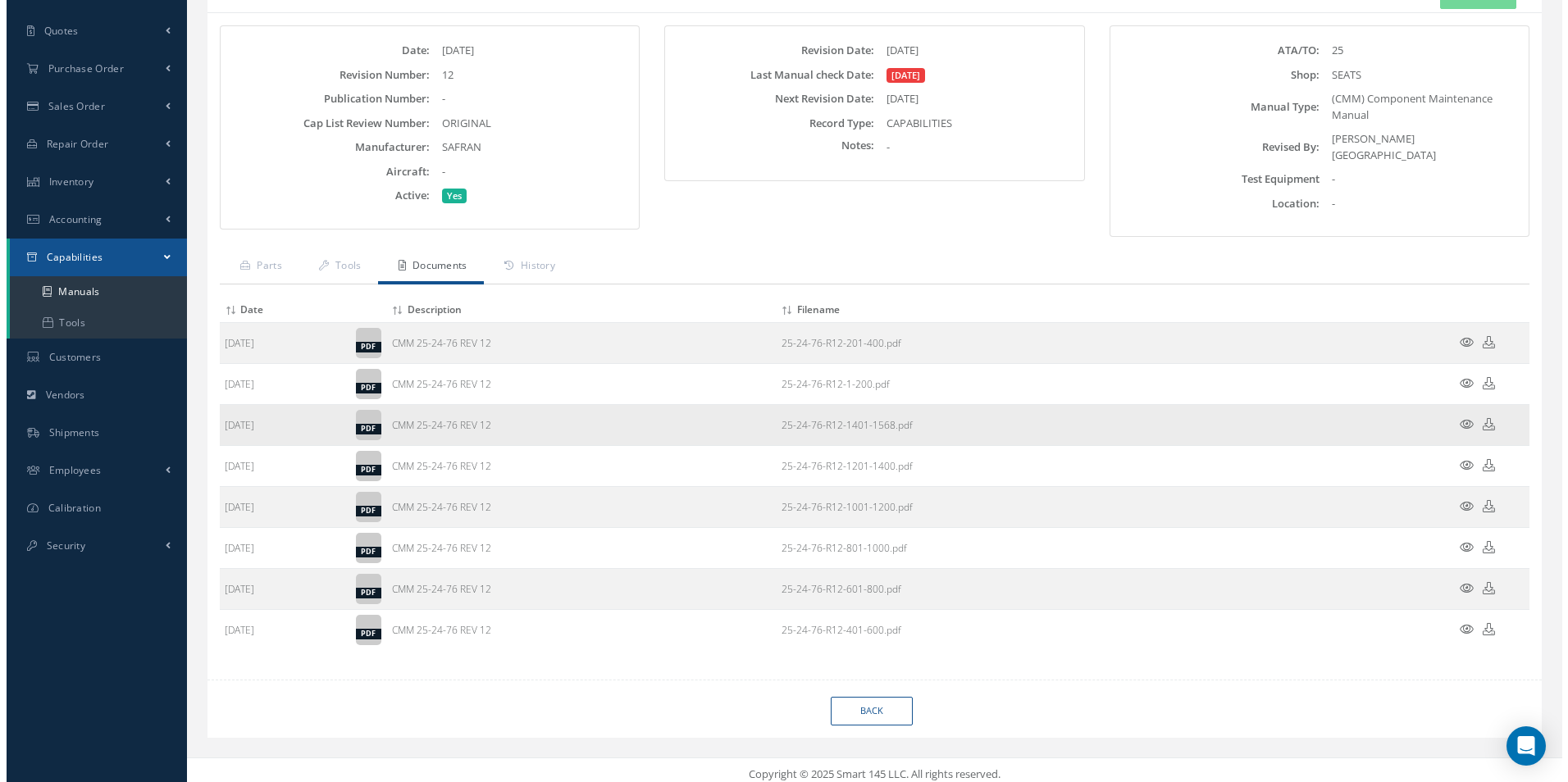
scroll to position [152, 0]
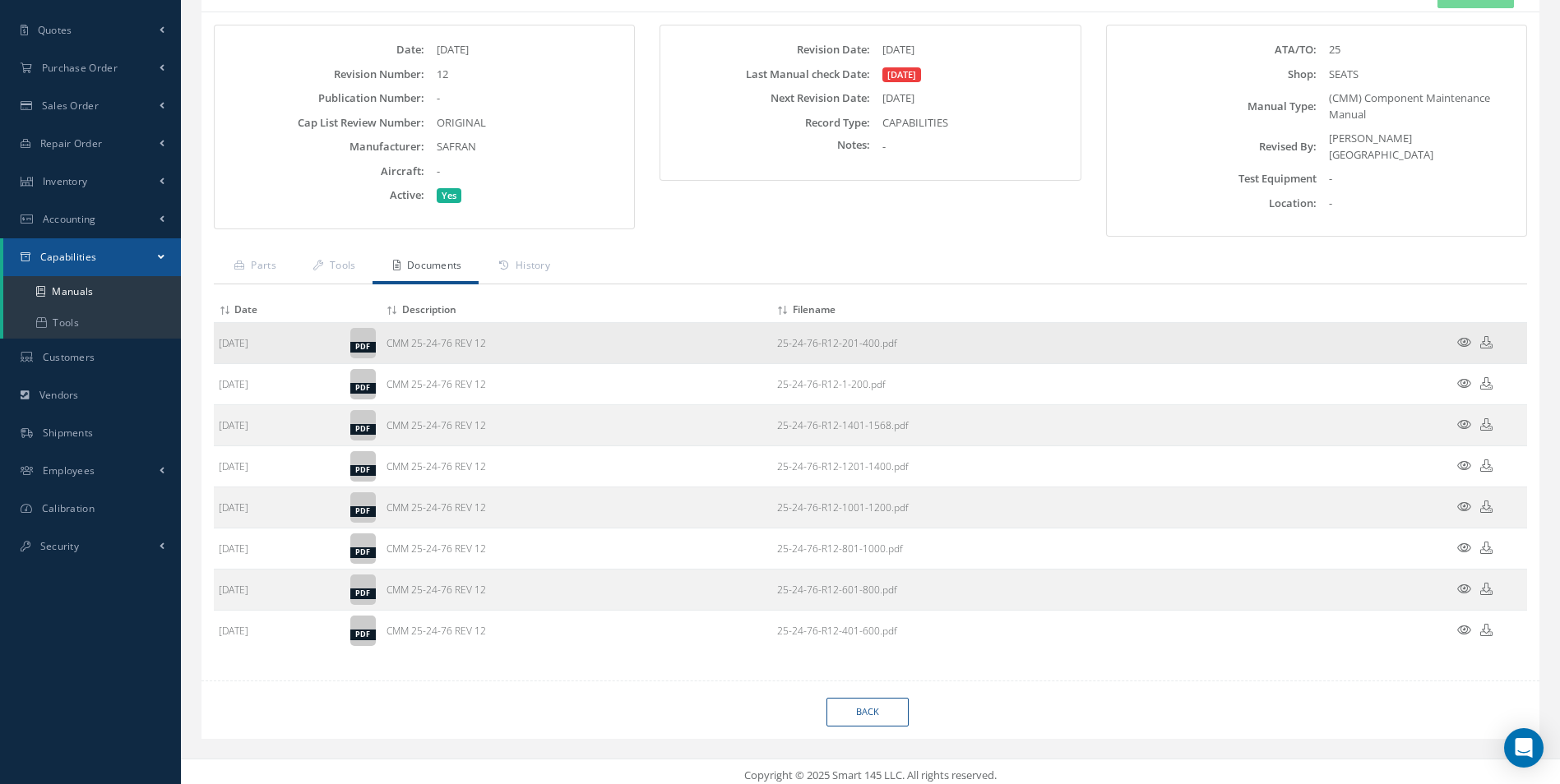
click at [1466, 336] on icon at bounding box center [1463, 342] width 14 height 12
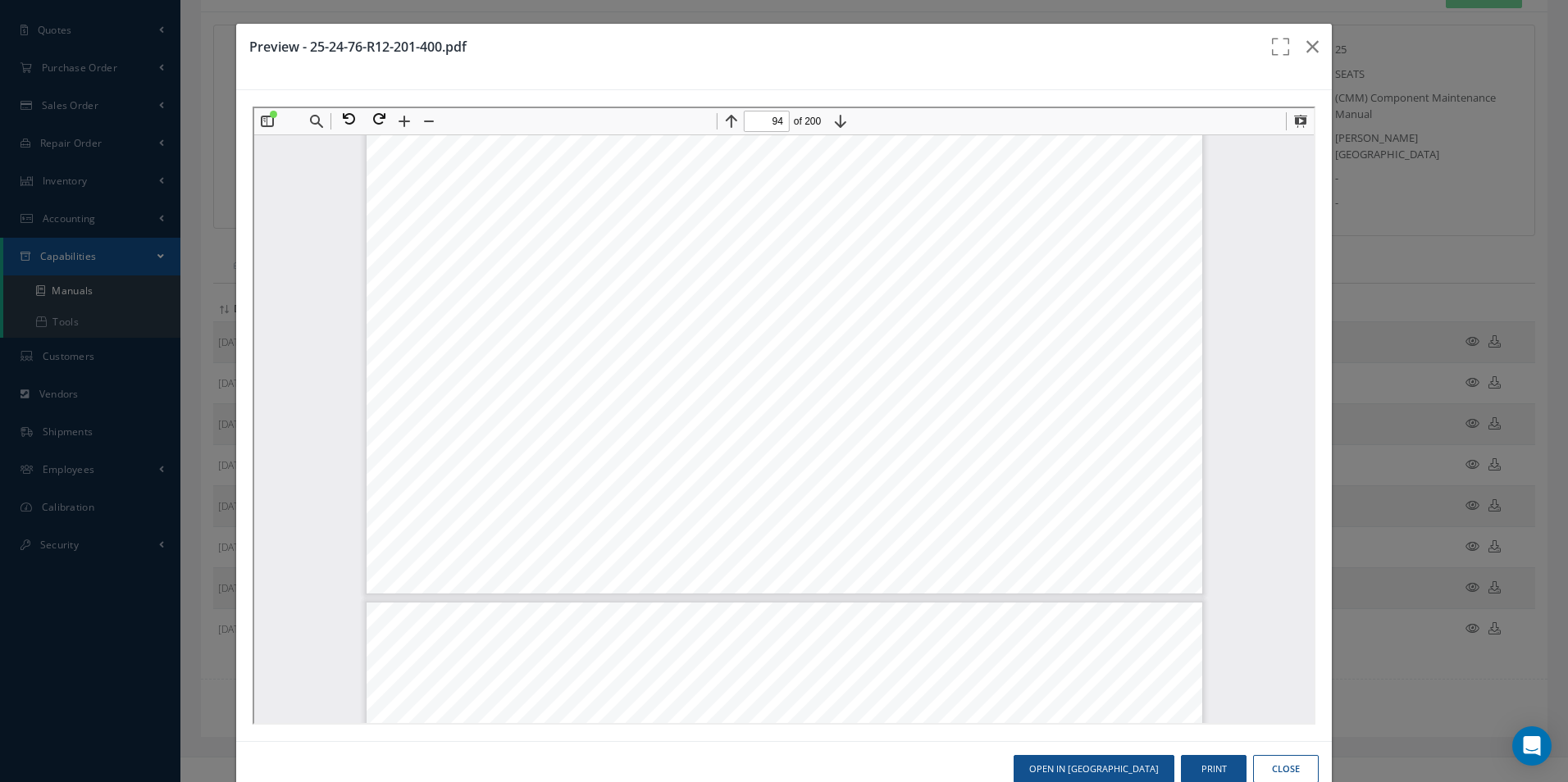
scroll to position [102022, 0]
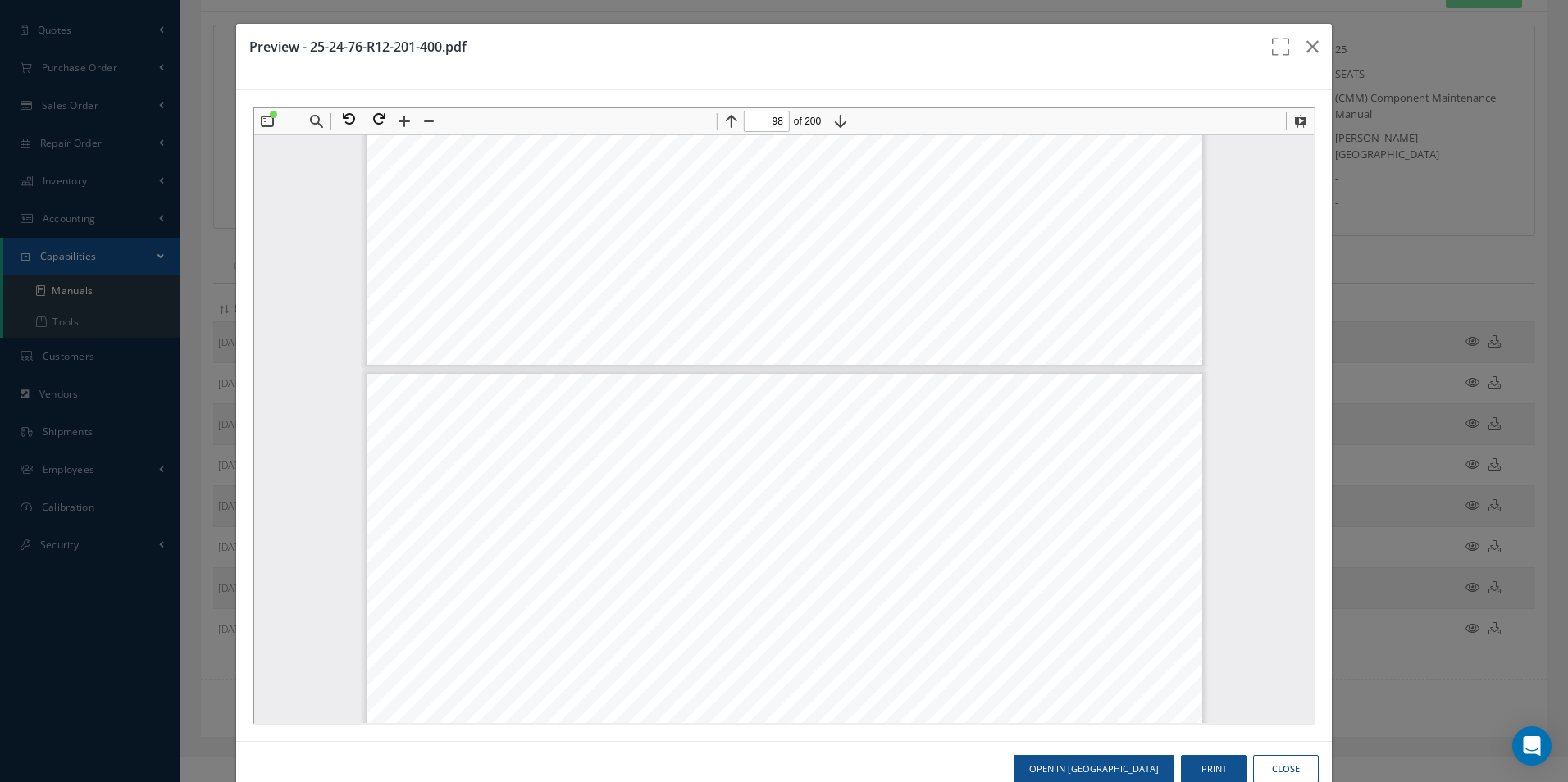
type input "99"
drag, startPoint x: 495, startPoint y: 145, endPoint x: 611, endPoint y: 166, distance: 117.9
click at [611, 166] on div "COMPONENT MAINTENANCE MANUAL S34013-005-001 Typical Seat Back Trim Installation…" at bounding box center [782, 377] width 836 height 1081
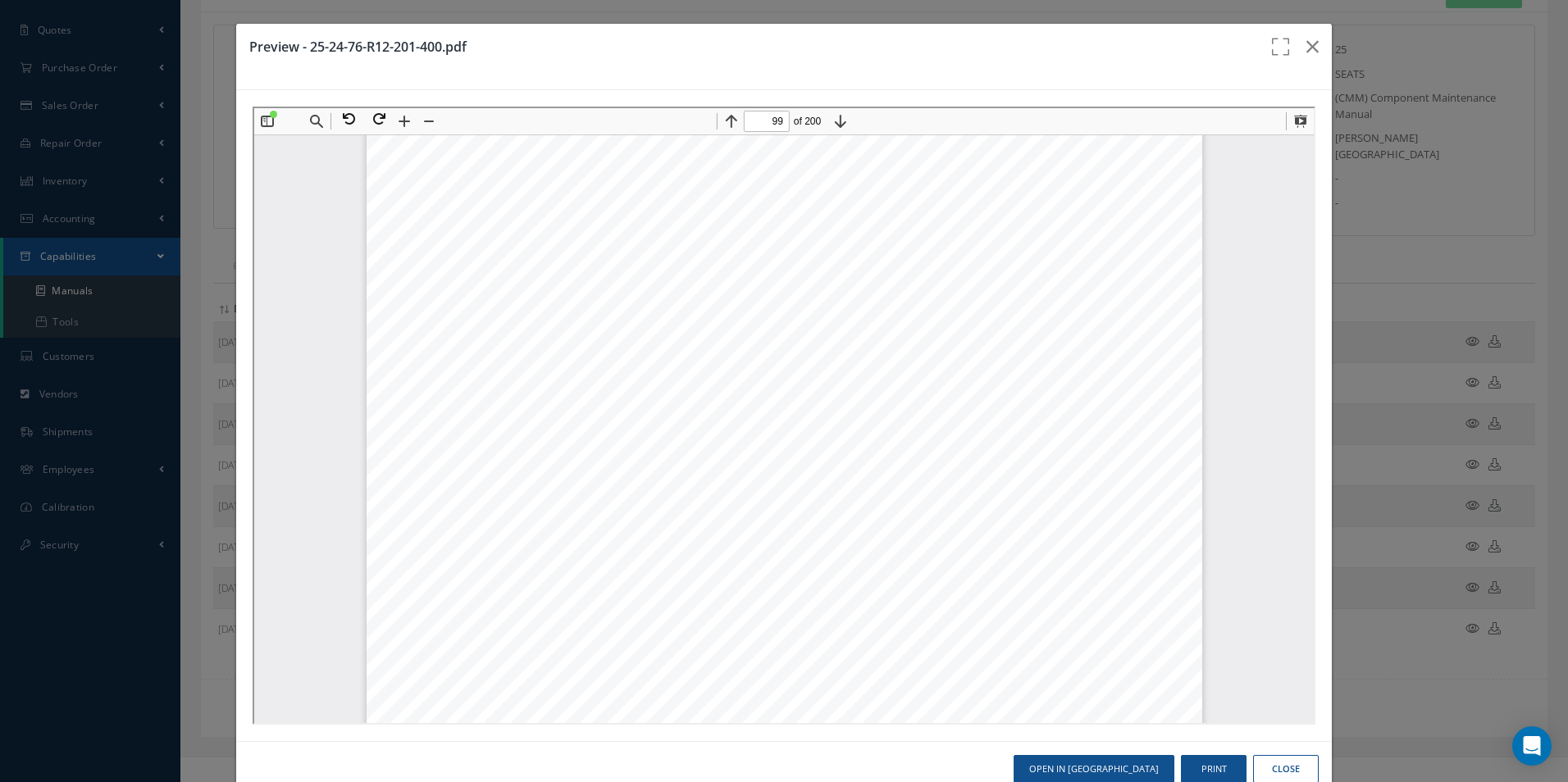
drag, startPoint x: 468, startPoint y: 160, endPoint x: 924, endPoint y: 198, distance: 457.6
click at [924, 198] on div "COMPONENT MAINTENANCE MANUAL S34013-005-001 Typical Seat Back Trim Installation…" at bounding box center [782, 459] width 836 height 1081
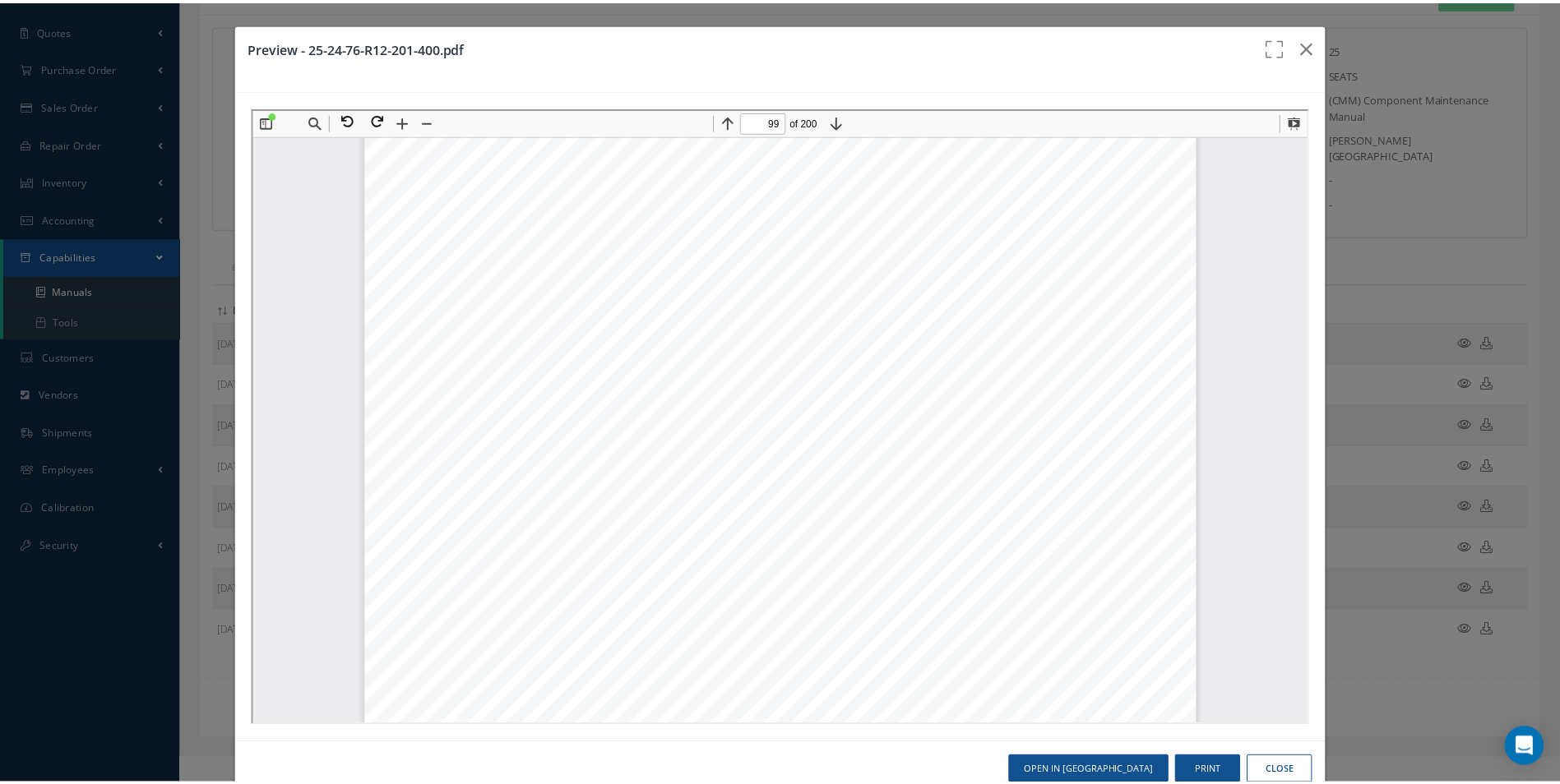
scroll to position [107445, 0]
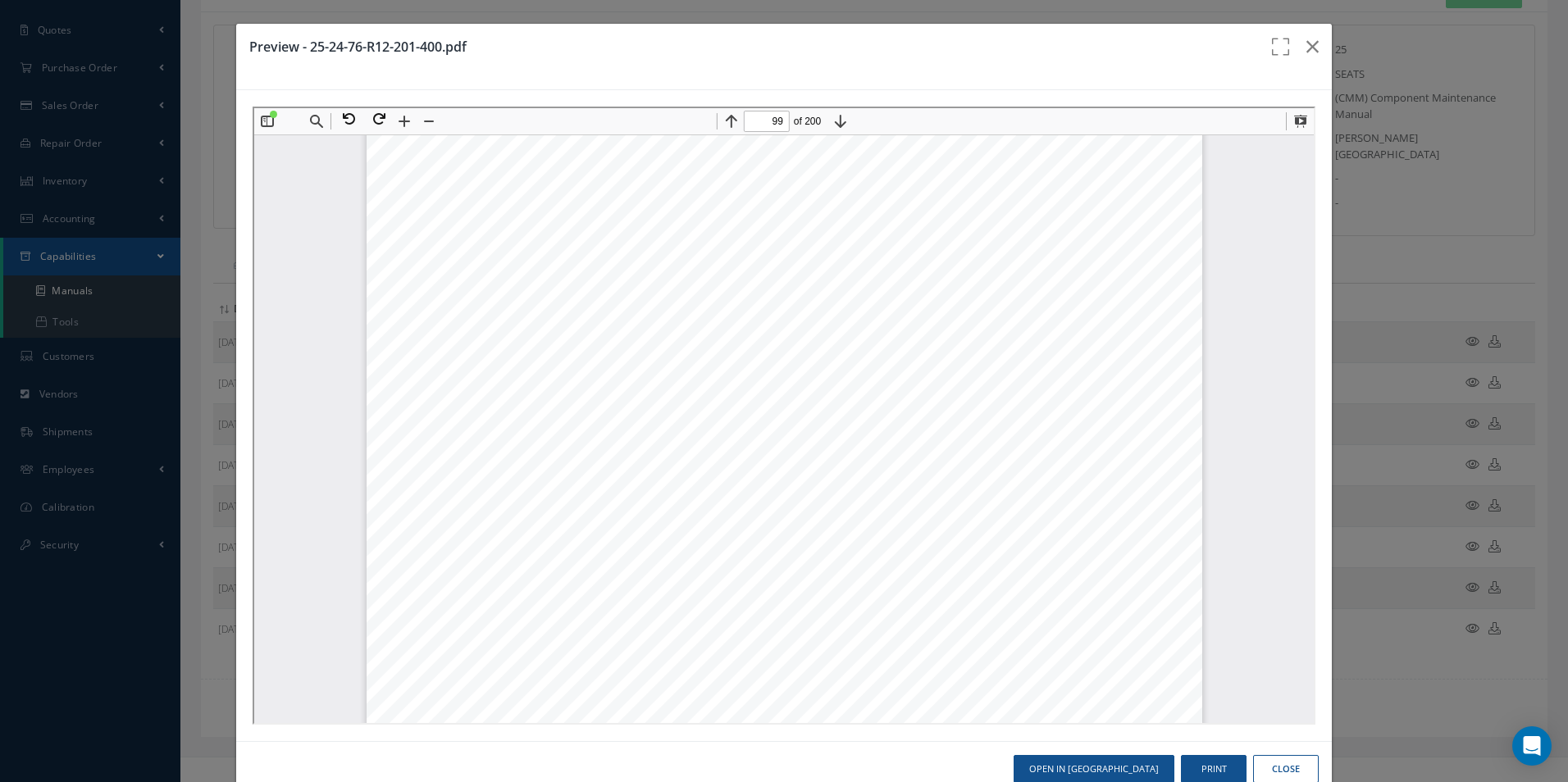
click at [1307, 42] on icon "button" at bounding box center [1312, 47] width 12 height 20
